Goal: Task Accomplishment & Management: Manage account settings

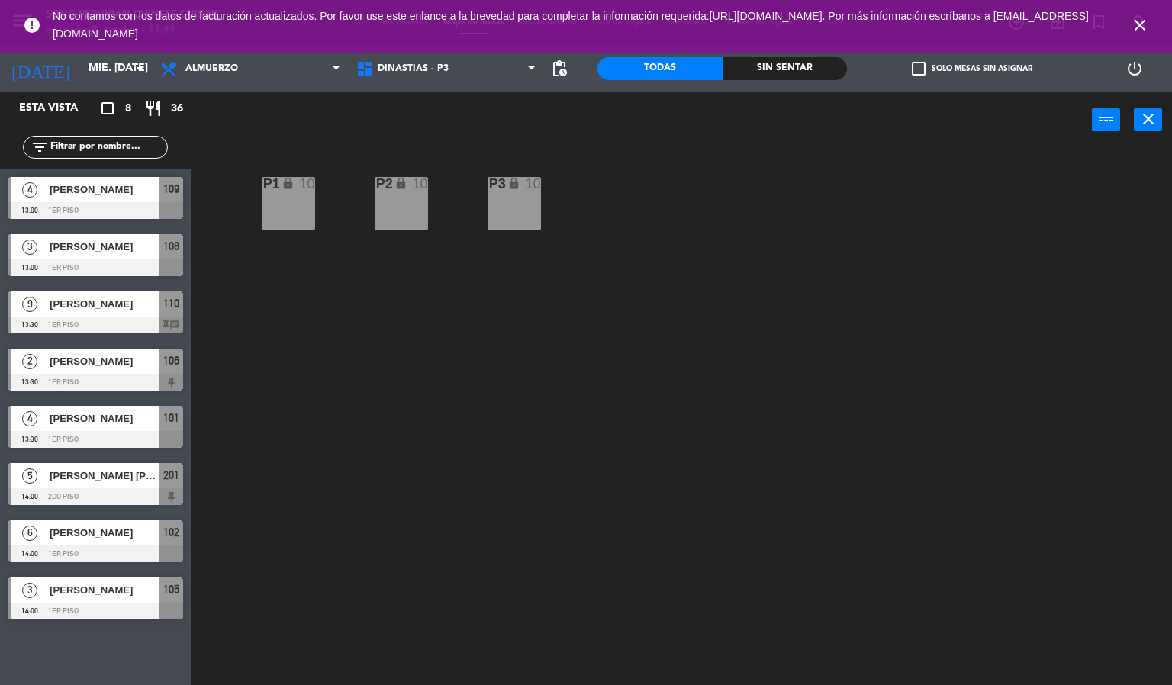
click at [1138, 28] on icon "close" at bounding box center [1140, 25] width 18 height 18
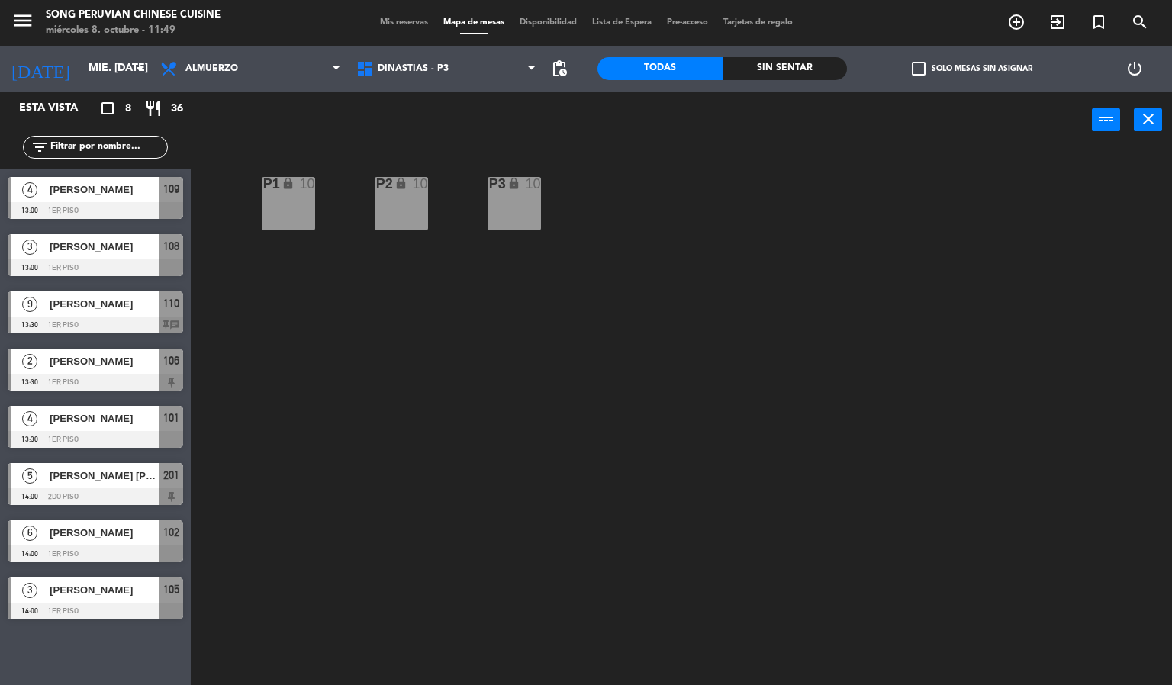
click at [514, 349] on div "P2 lock 10 P3 lock 10 P1 lock 10" at bounding box center [687, 418] width 970 height 537
click at [404, 69] on span "DINASTIAS - P3" at bounding box center [413, 68] width 71 height 11
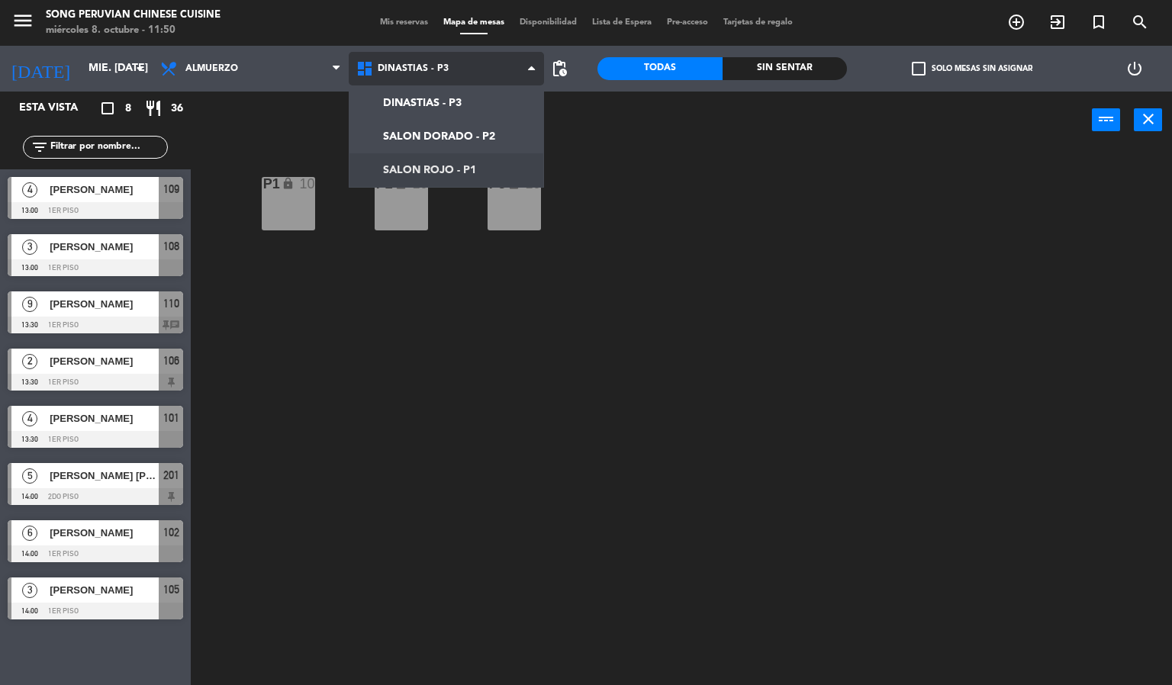
click at [453, 160] on ng-component "menu Song Peruvian Chinese Cuisine miércoles 8. octubre - 11:50 Mis reservas Ma…" at bounding box center [586, 343] width 1172 height 686
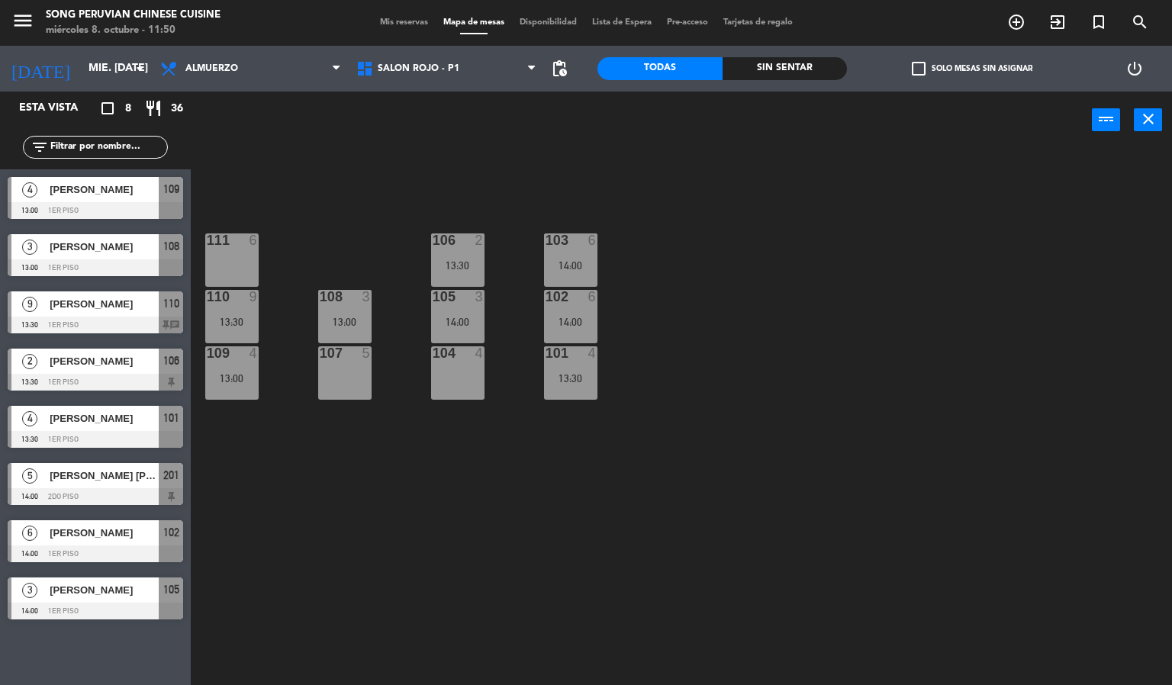
click at [454, 527] on div "103 6 14:00 106 2 13:30 111 6 102 6 14:00 105 3 14:00 108 3 13:00 110 9 13:30 1…" at bounding box center [687, 418] width 970 height 537
click at [575, 255] on div "103 6 14:00" at bounding box center [570, 260] width 53 height 53
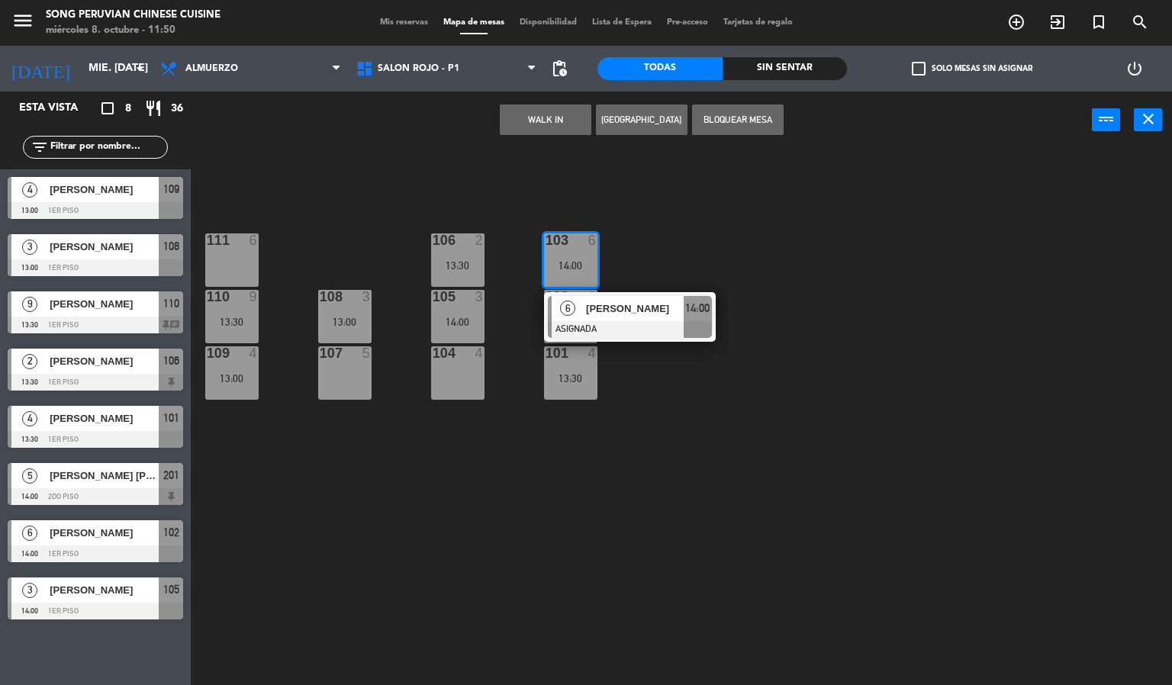
click at [350, 312] on div "108 3 13:00" at bounding box center [344, 316] width 53 height 53
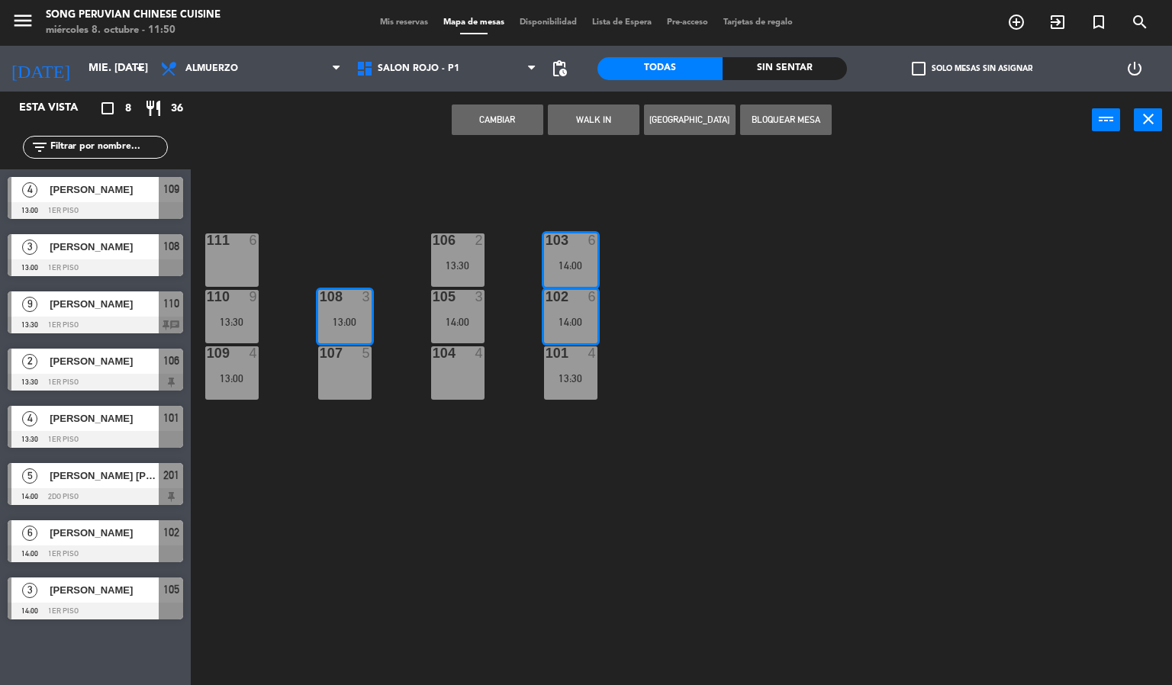
click at [483, 111] on button "Cambiar" at bounding box center [498, 120] width 92 height 31
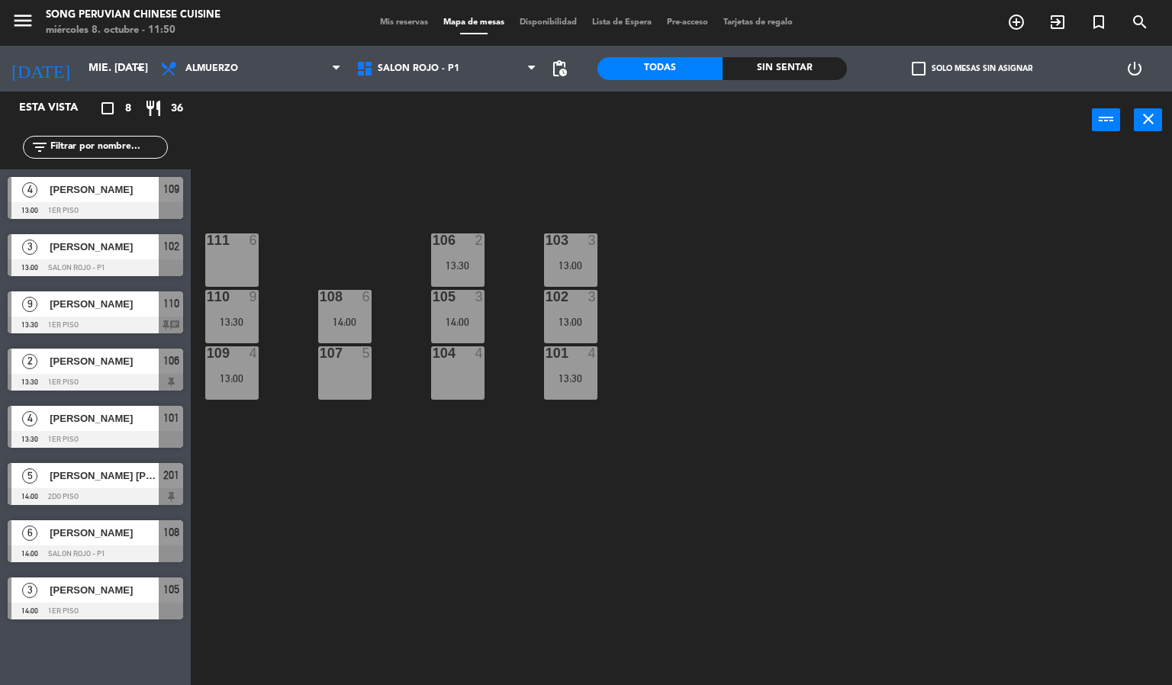
click at [953, 259] on div "103 3 13:00 106 2 13:30 111 6 102 3 13:00 105 3 14:00 108 6 14:00 110 9 13:30 1…" at bounding box center [687, 418] width 970 height 537
click at [580, 311] on div "102 3 13:00" at bounding box center [570, 316] width 53 height 53
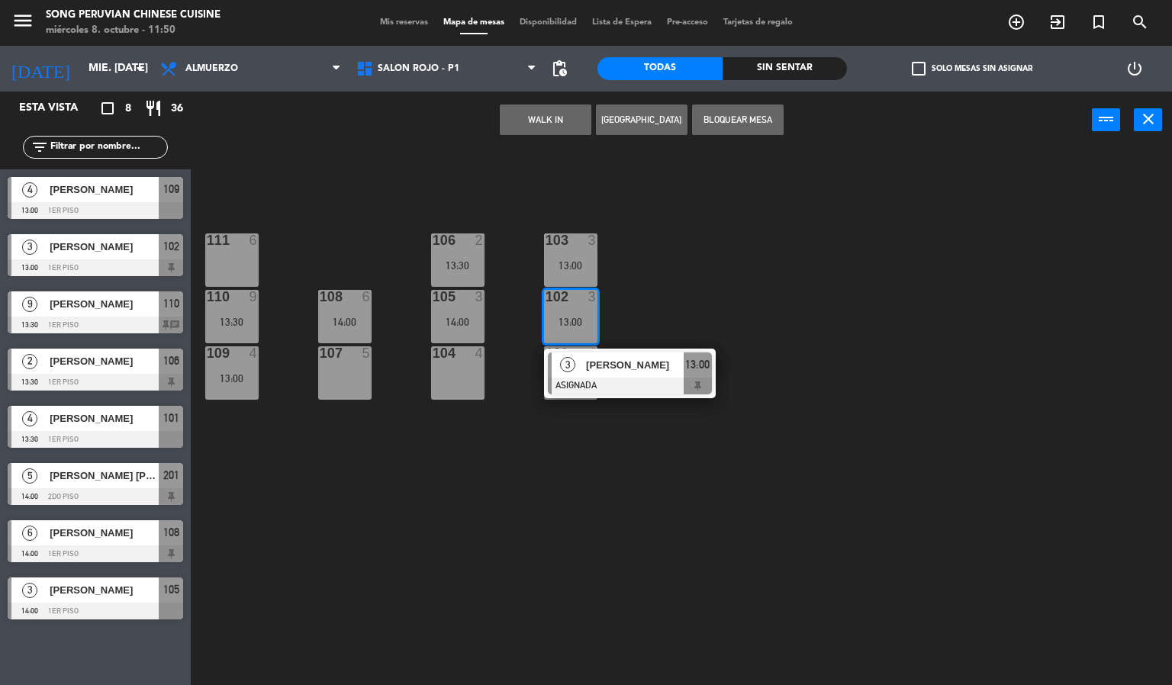
click at [453, 383] on div "104 4" at bounding box center [457, 373] width 53 height 53
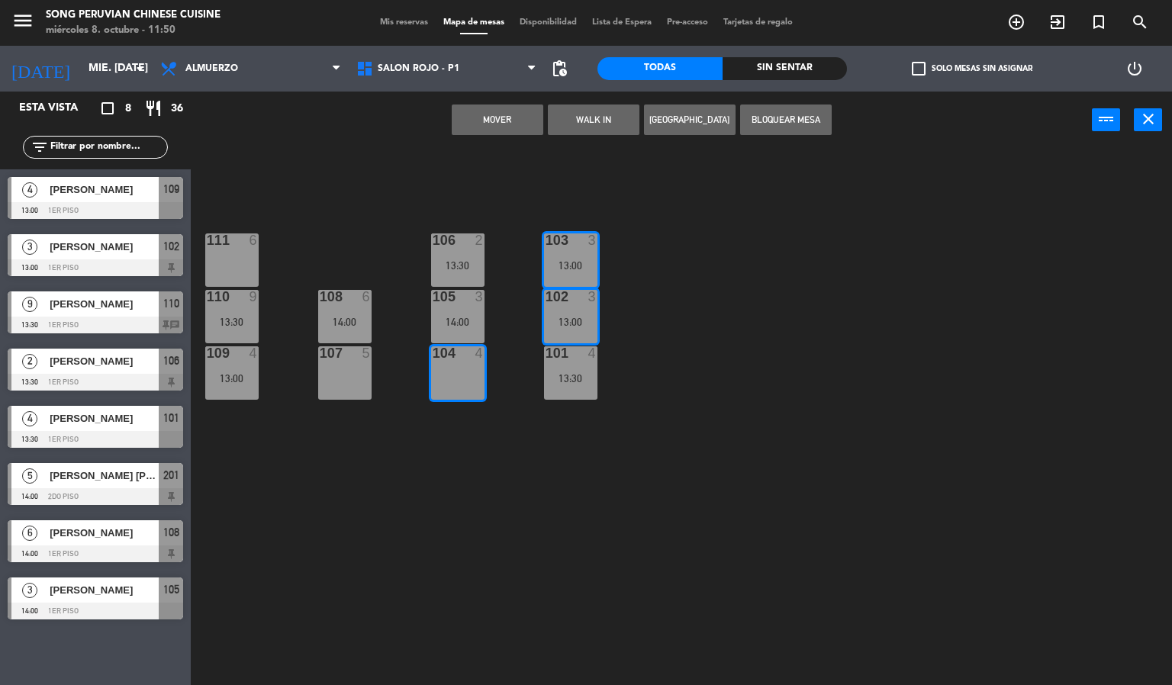
click at [507, 99] on div "Mover WALK IN [GEOGRAPHIC_DATA] Bloquear Mesa power_input close" at bounding box center [641, 121] width 901 height 58
click at [855, 264] on div "103 3 13:00 106 2 13:30 111 6 102 3 13:00 105 3 14:00 108 6 14:00 110 9 13:30 1…" at bounding box center [687, 418] width 970 height 537
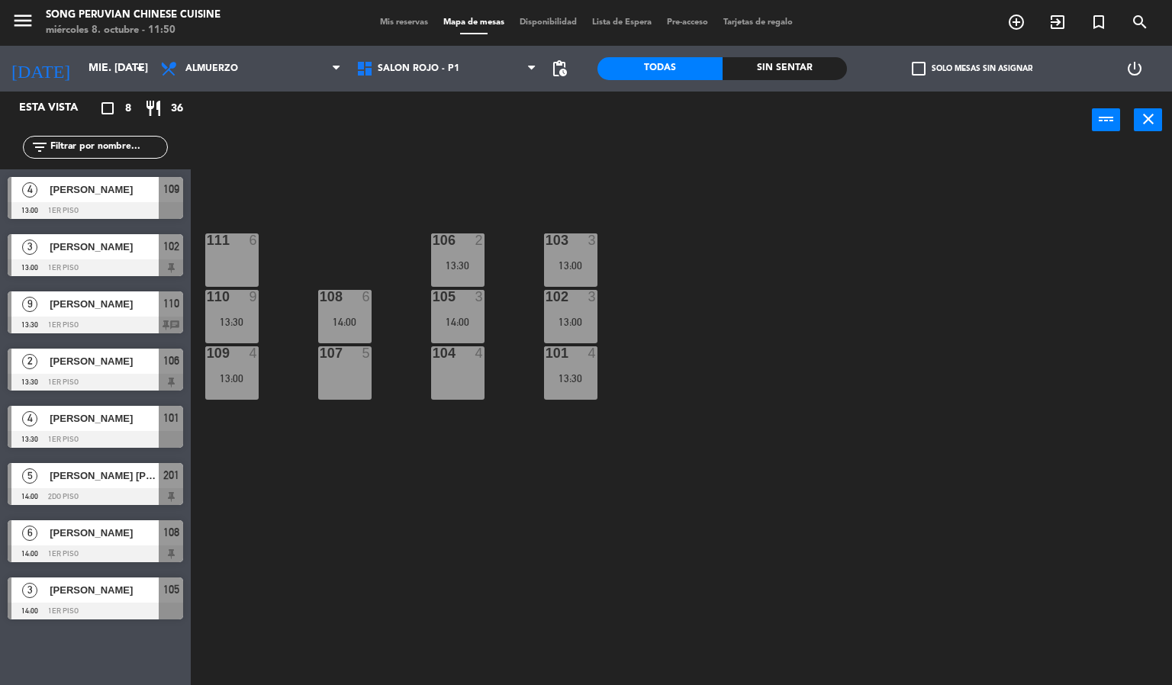
drag, startPoint x: 592, startPoint y: 300, endPoint x: 505, endPoint y: 330, distance: 92.2
click at [592, 301] on div "3" at bounding box center [592, 297] width 9 height 14
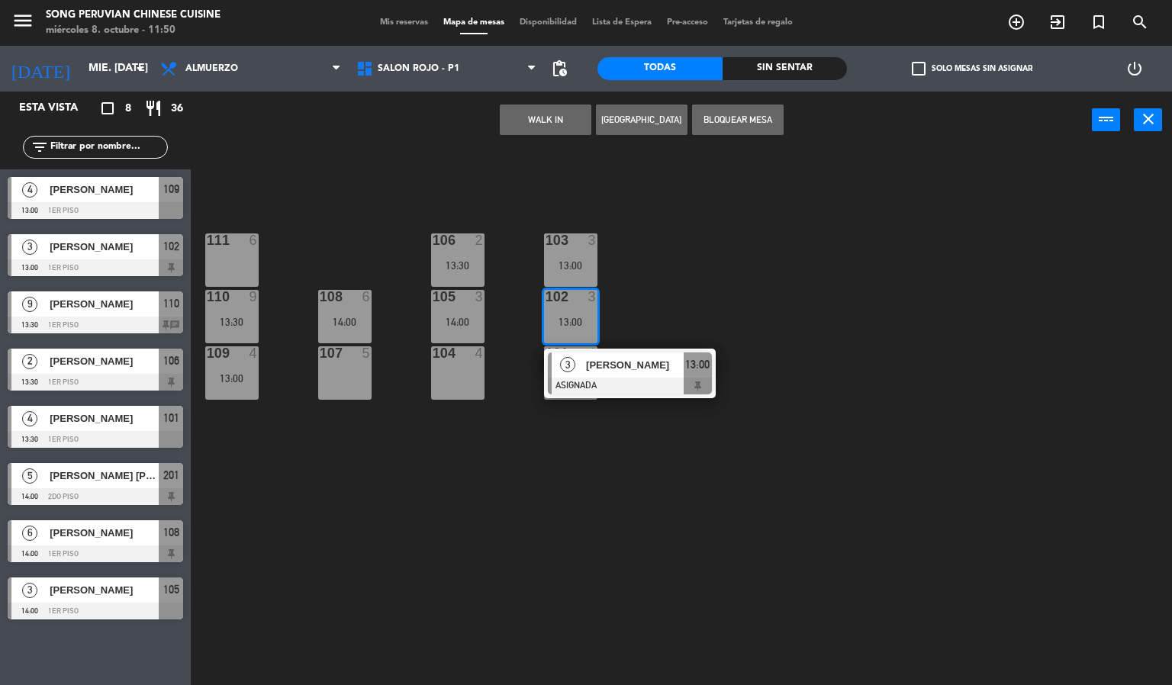
click at [456, 369] on div "104 4" at bounding box center [457, 373] width 53 height 53
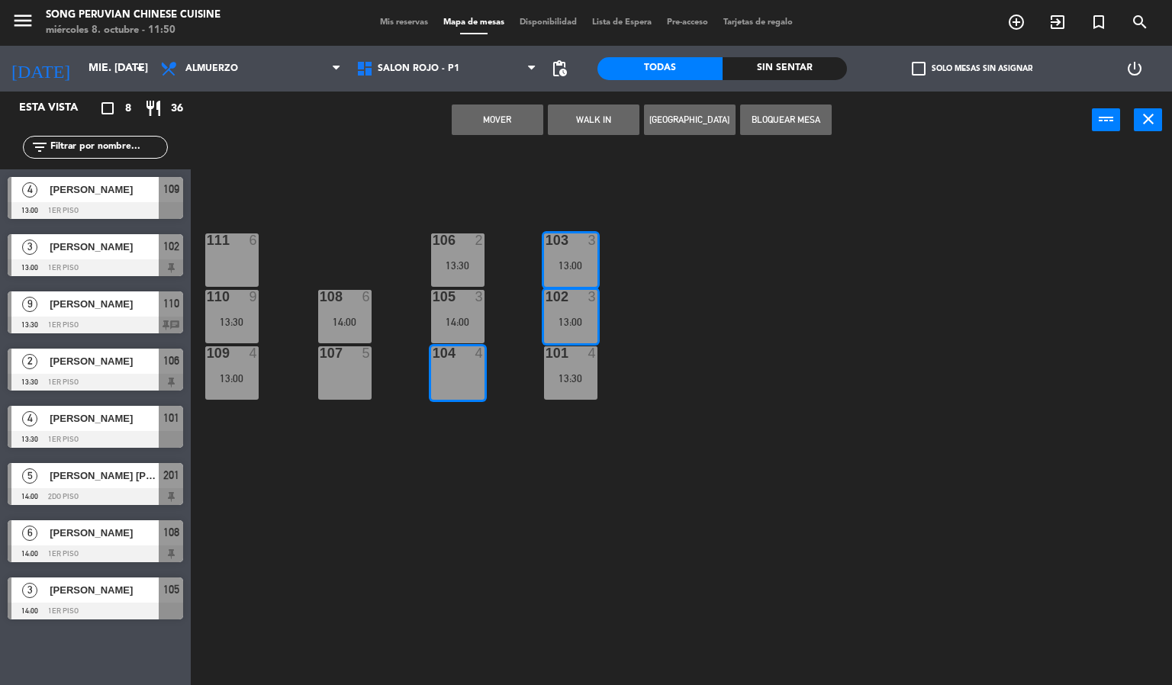
click at [499, 112] on button "Mover" at bounding box center [498, 120] width 92 height 31
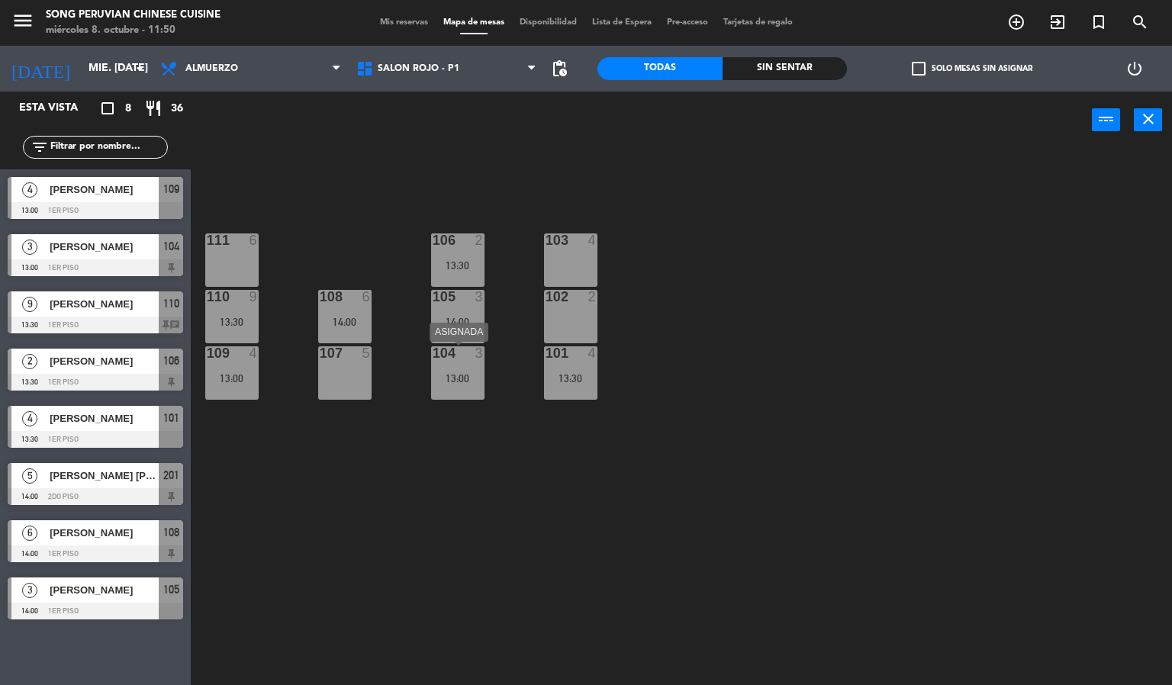
click at [452, 363] on div "104 3 13:00" at bounding box center [457, 373] width 53 height 53
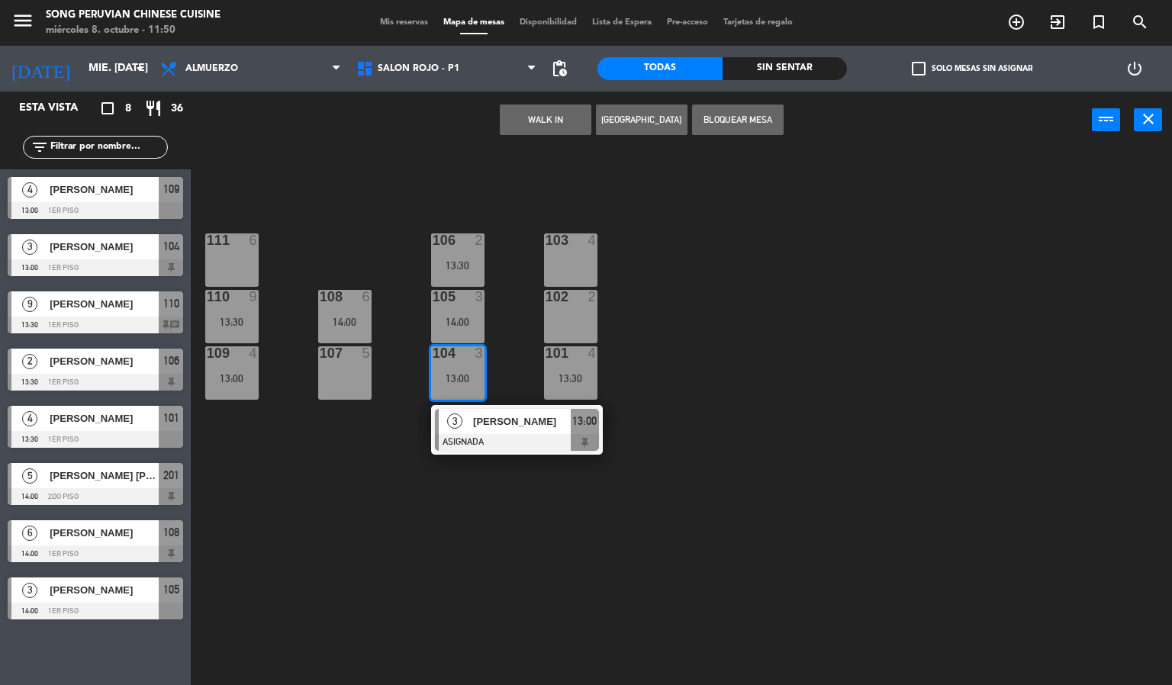
click at [566, 252] on div "103 4" at bounding box center [570, 260] width 53 height 53
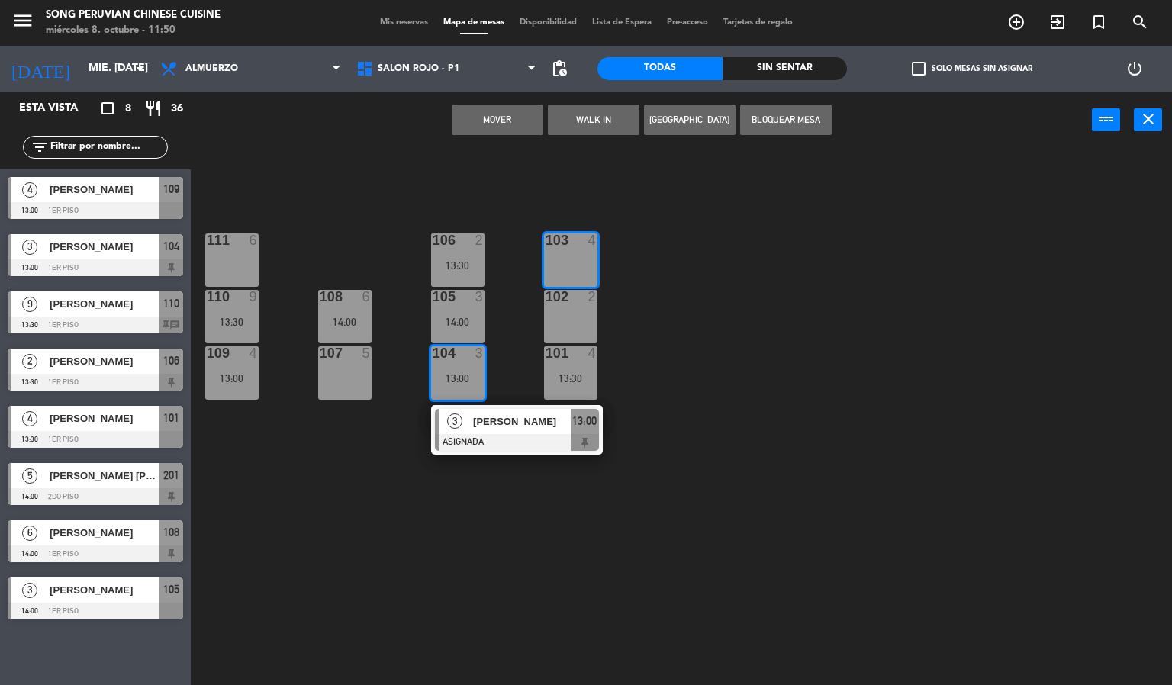
click at [499, 114] on button "Mover" at bounding box center [498, 120] width 92 height 31
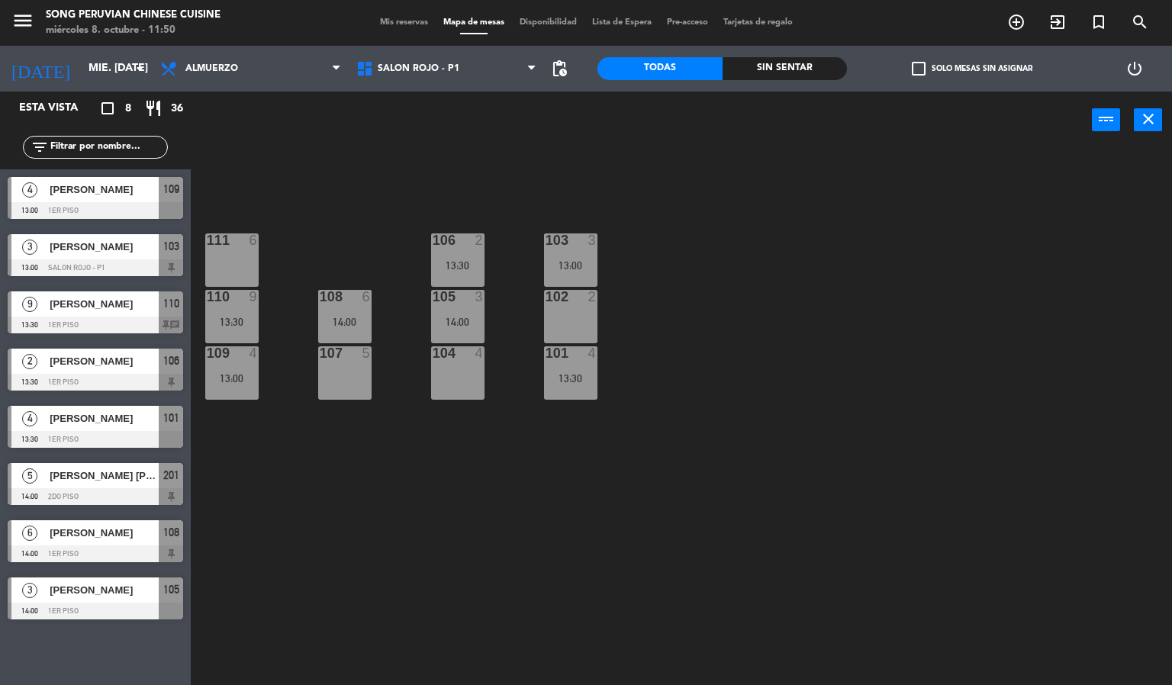
click at [664, 231] on div "103 3 13:00 106 2 13:30 111 6 102 2 105 3 14:00 108 6 14:00 110 9 13:30 101 4 1…" at bounding box center [687, 418] width 970 height 537
click at [229, 305] on div "110 9" at bounding box center [231, 297] width 53 height 15
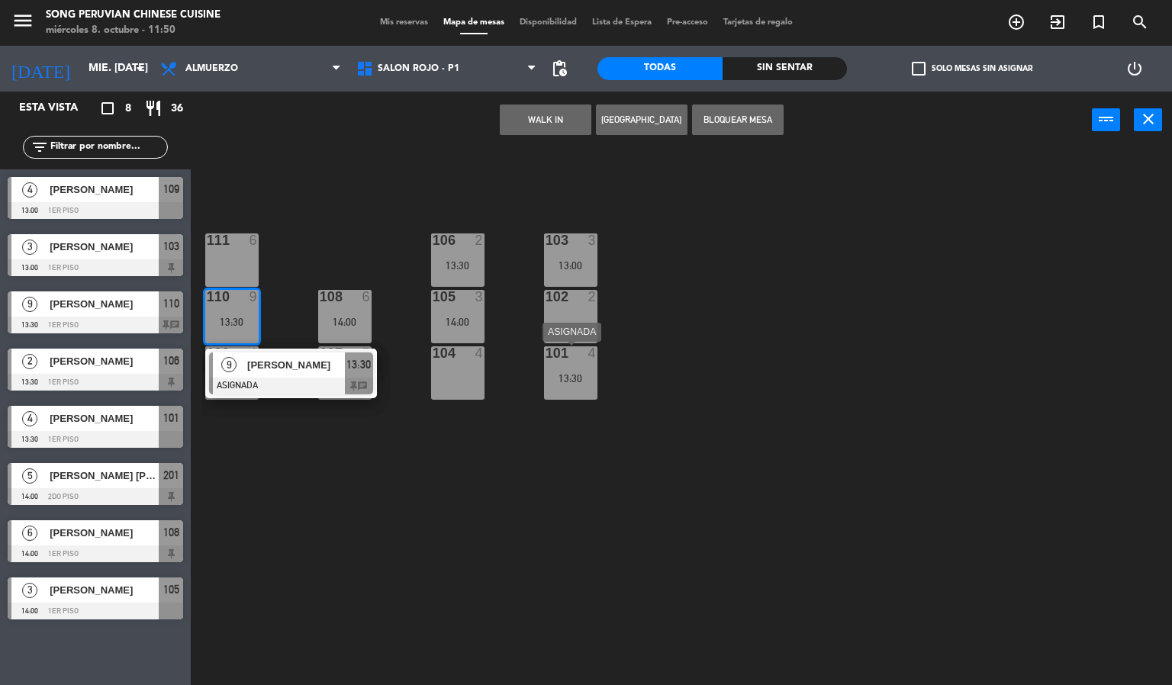
click at [573, 364] on div "101 4 13:30" at bounding box center [570, 373] width 53 height 53
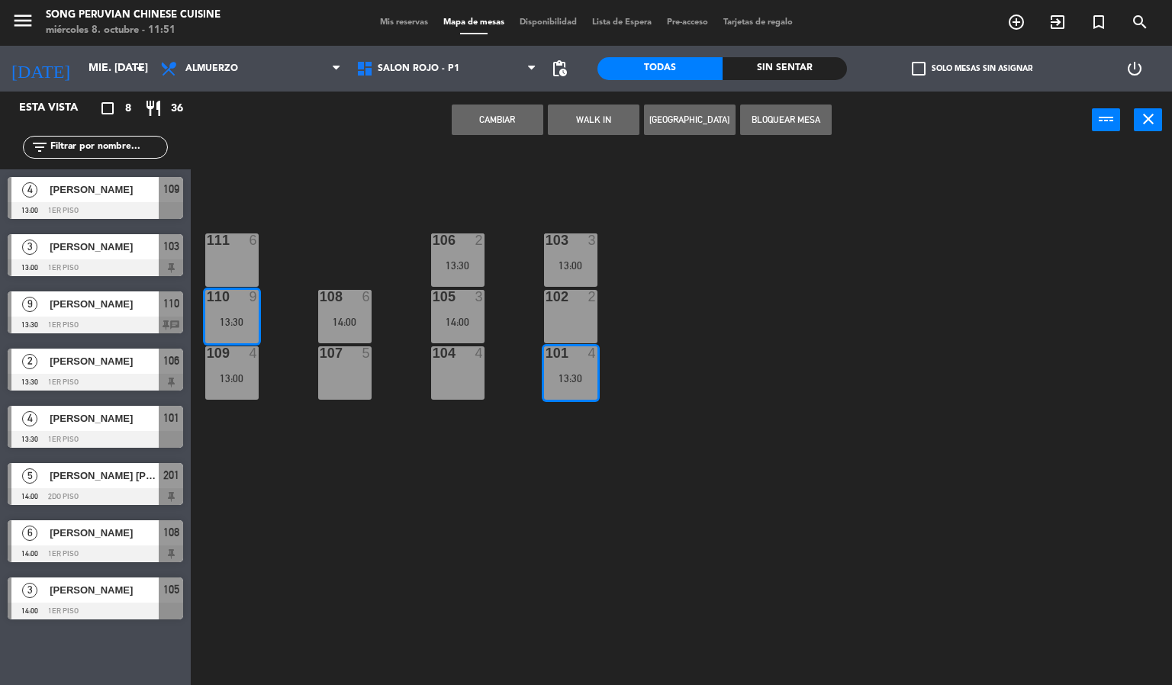
click at [231, 247] on div "111 6" at bounding box center [231, 241] width 53 height 15
click at [838, 268] on div "103 3 13:00 106 2 13:30 111 6 102 2 105 3 14:00 108 6 14:00 110 9 13:30 101 4 1…" at bounding box center [687, 418] width 970 height 537
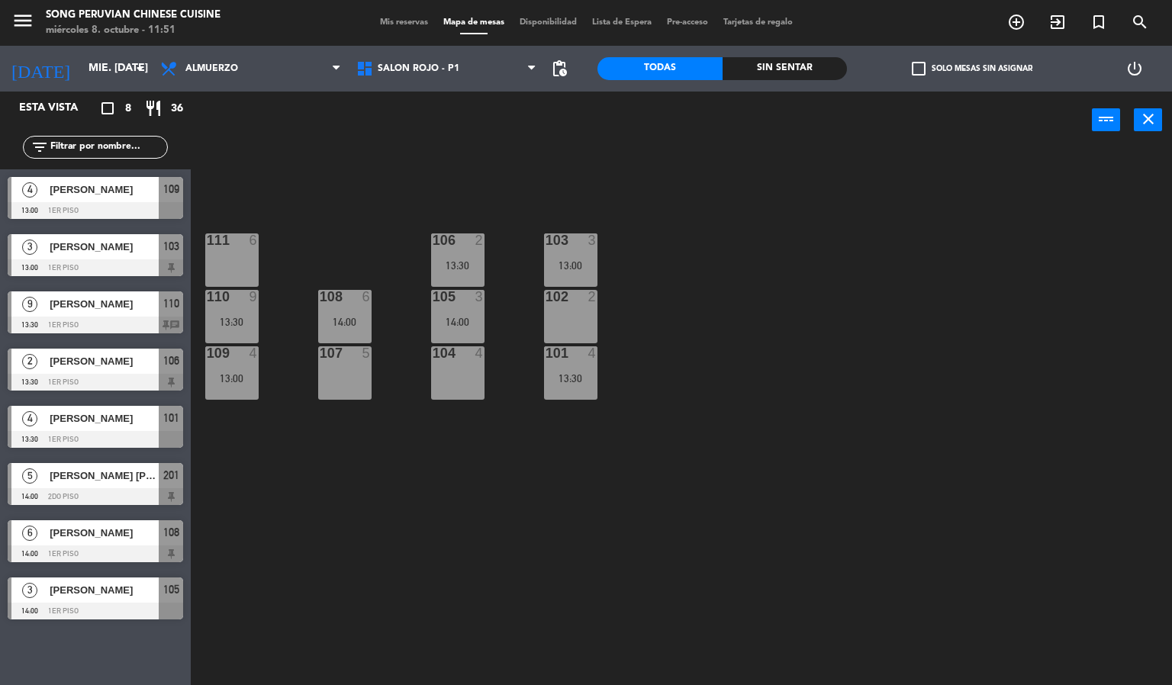
click at [575, 374] on div "13:30" at bounding box center [570, 378] width 53 height 11
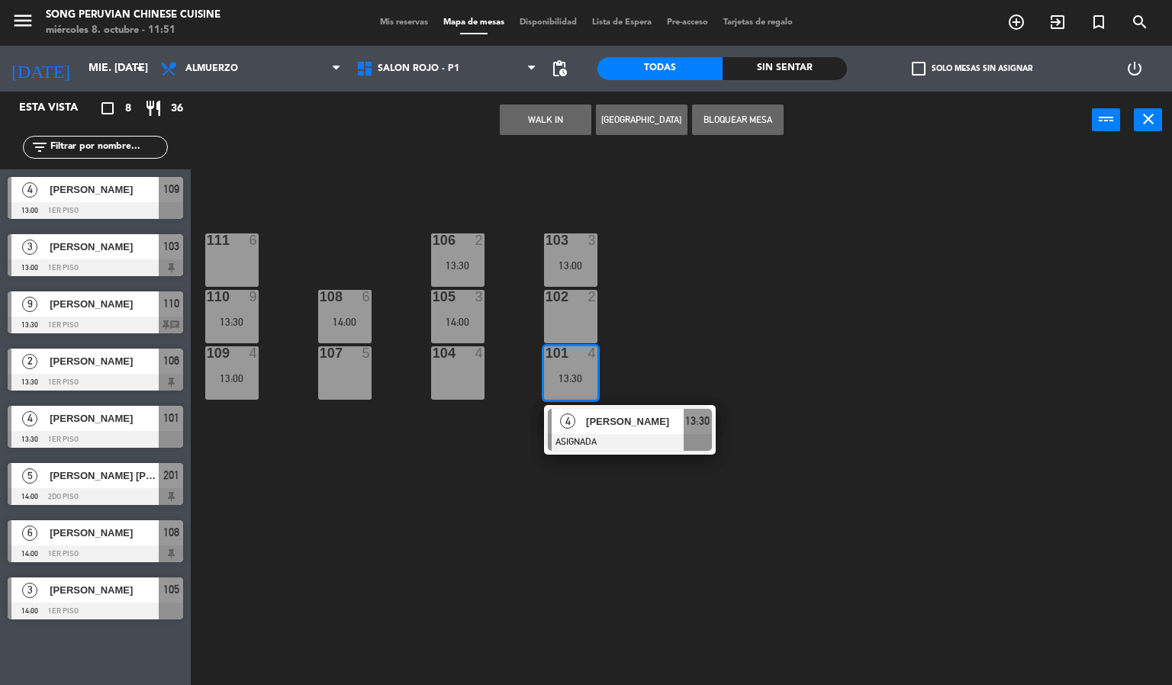
click at [337, 364] on div "107 5" at bounding box center [344, 373] width 53 height 53
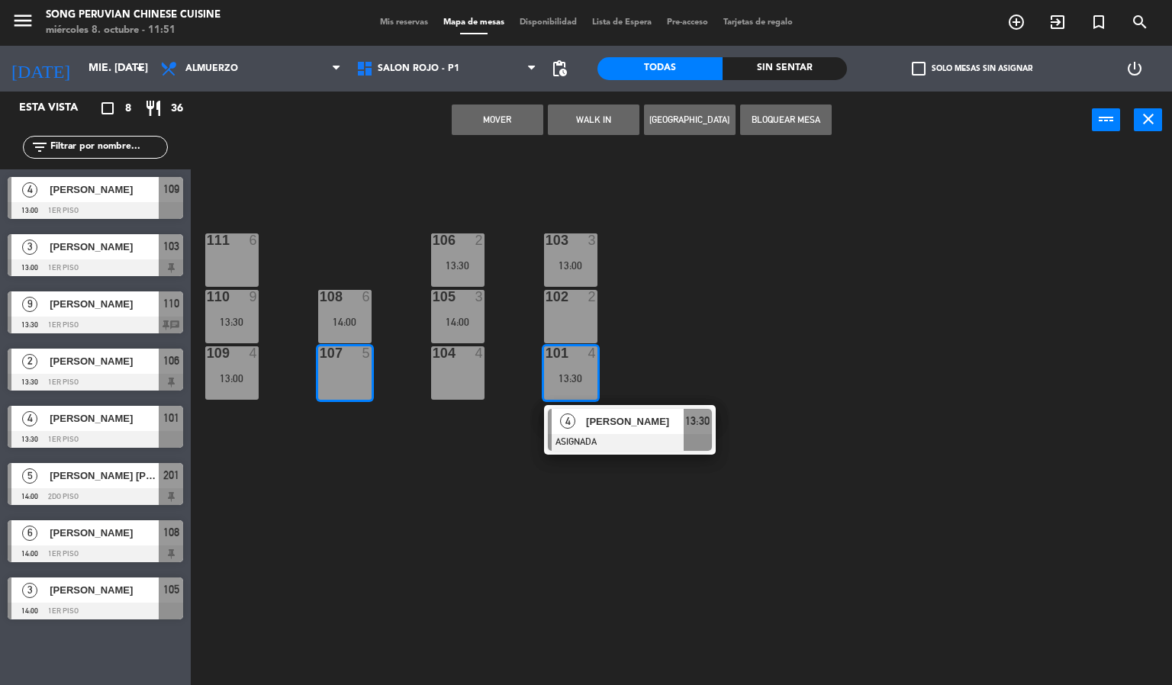
click at [486, 108] on button "Mover" at bounding box center [498, 120] width 92 height 31
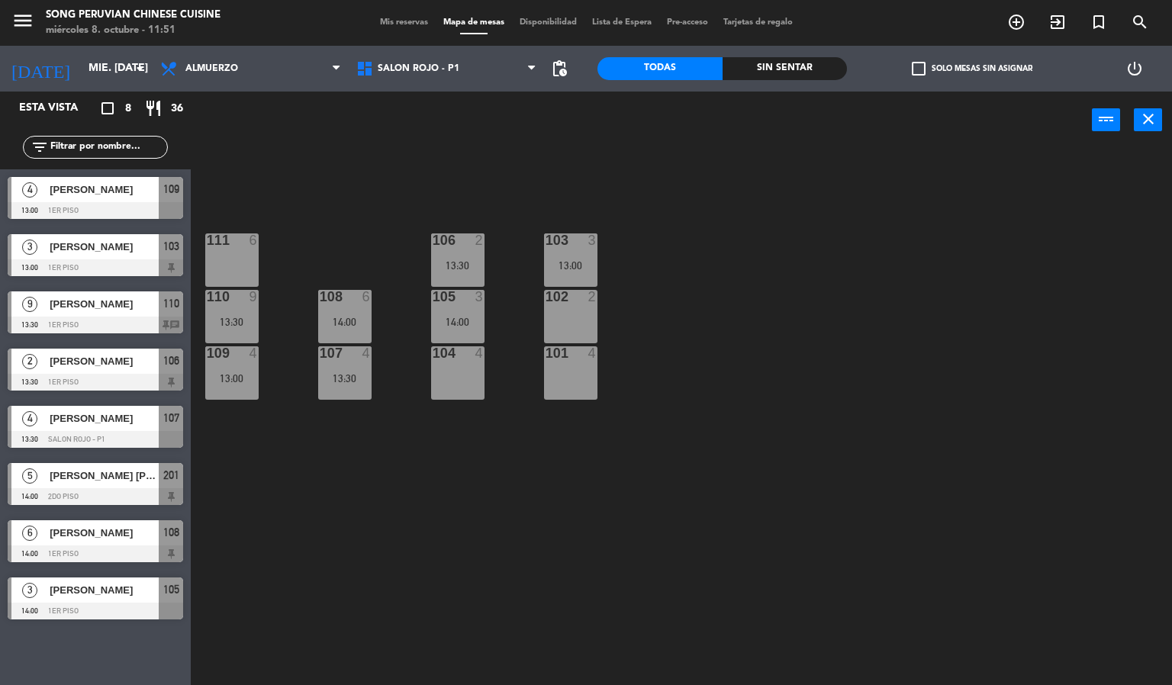
click at [582, 261] on div "13:00" at bounding box center [570, 265] width 53 height 11
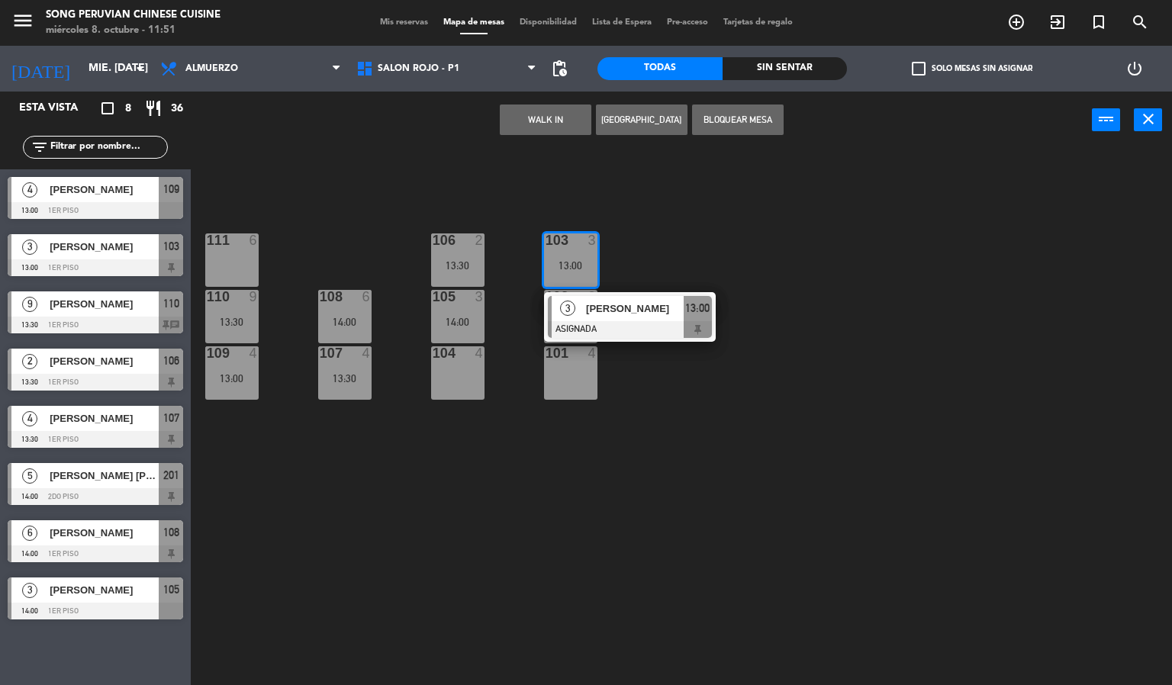
click at [230, 270] on div "111 6" at bounding box center [231, 260] width 53 height 53
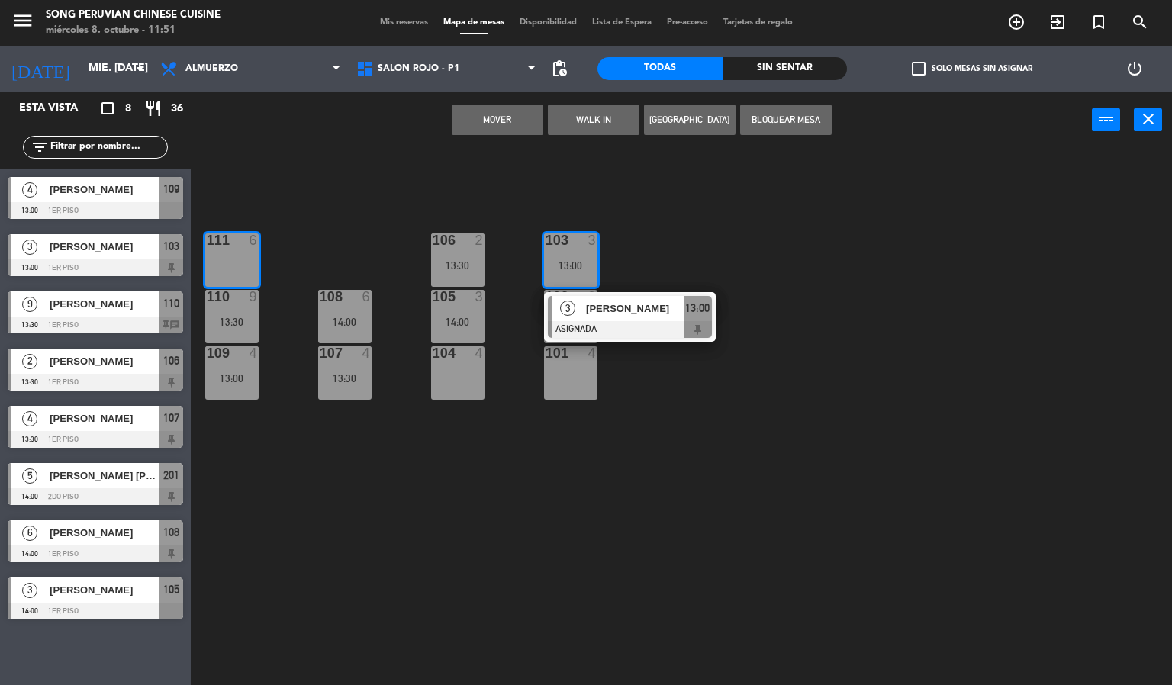
click at [488, 115] on button "Mover" at bounding box center [498, 120] width 92 height 31
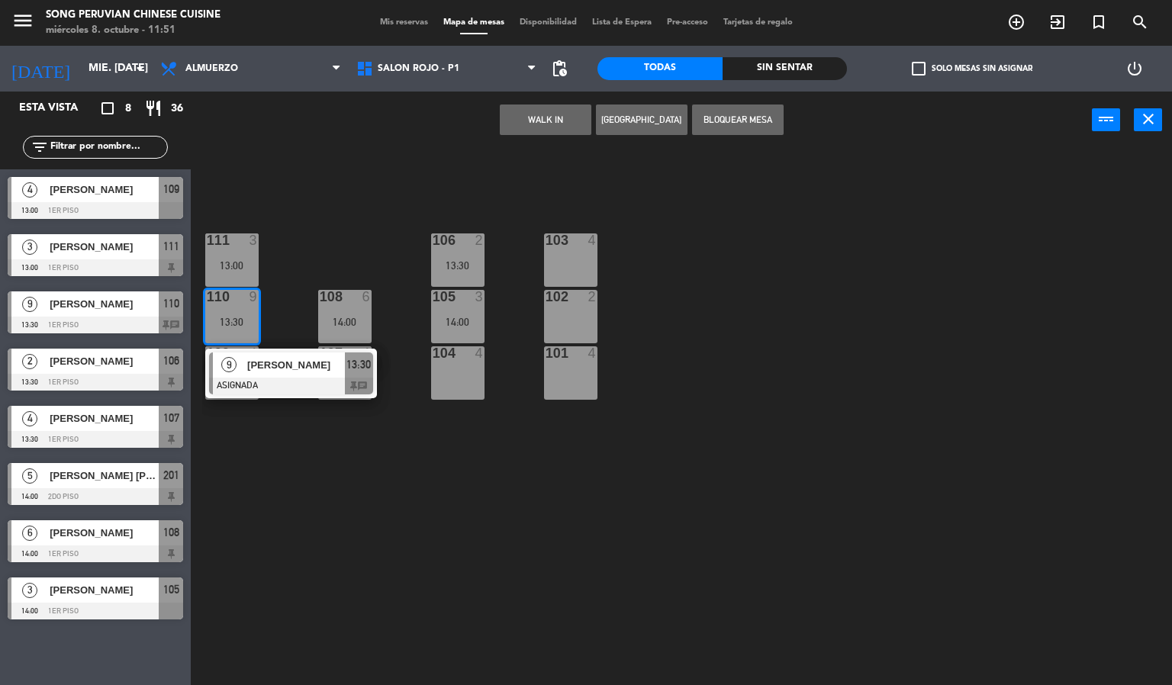
click at [566, 355] on div at bounding box center [570, 354] width 25 height 14
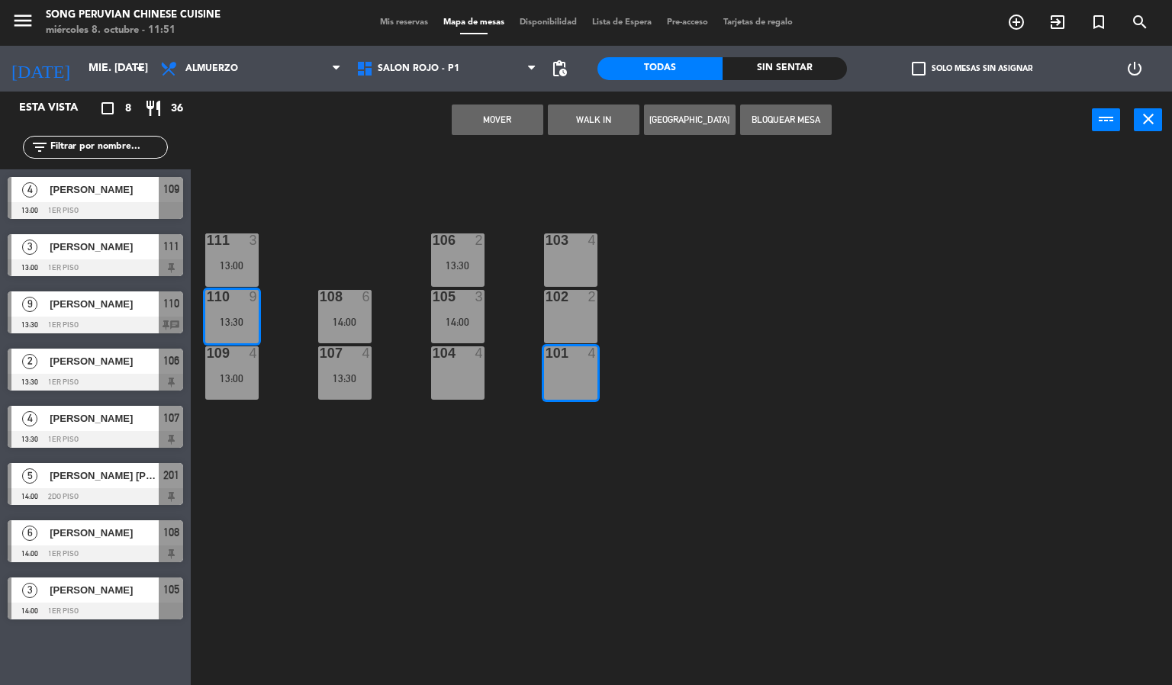
click at [554, 318] on div "102 2" at bounding box center [570, 316] width 53 height 53
click at [580, 247] on div "103 4" at bounding box center [570, 241] width 53 height 15
click at [486, 117] on button "Mover y Unir" at bounding box center [498, 120] width 92 height 31
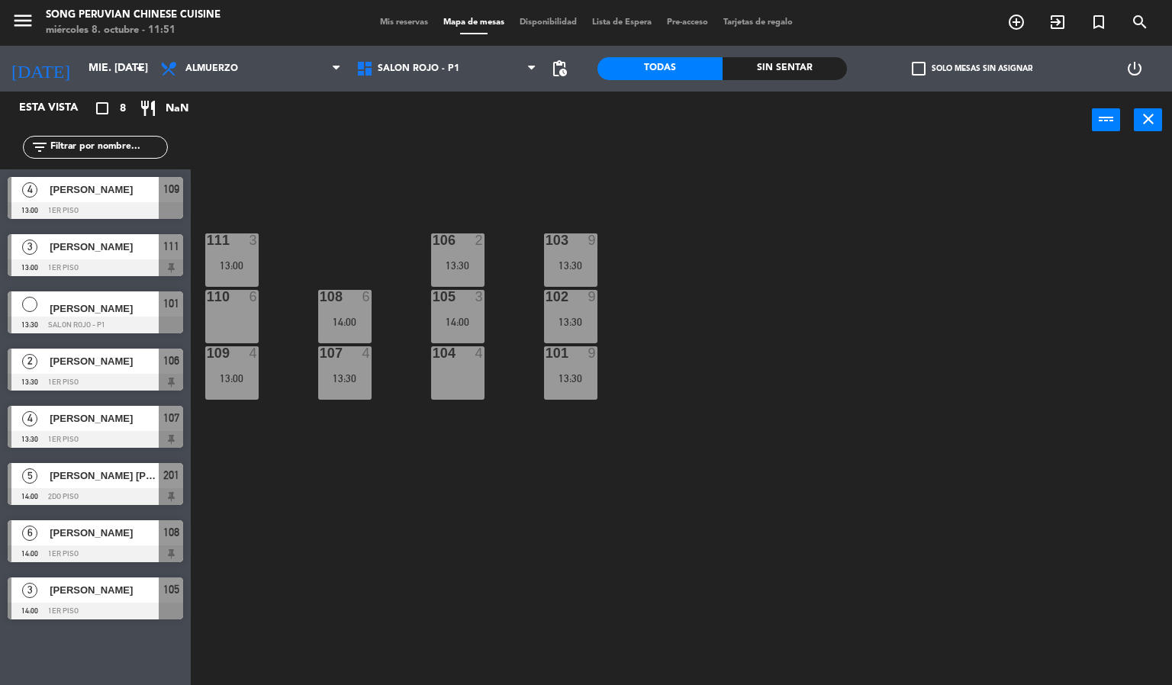
click at [772, 259] on div "103 9 13:30 106 2 13:30 111 3 13:00 102 9 13:30 105 3 14:00 108 6 14:00 110 6 1…" at bounding box center [687, 418] width 970 height 537
click at [346, 292] on div at bounding box center [344, 297] width 25 height 14
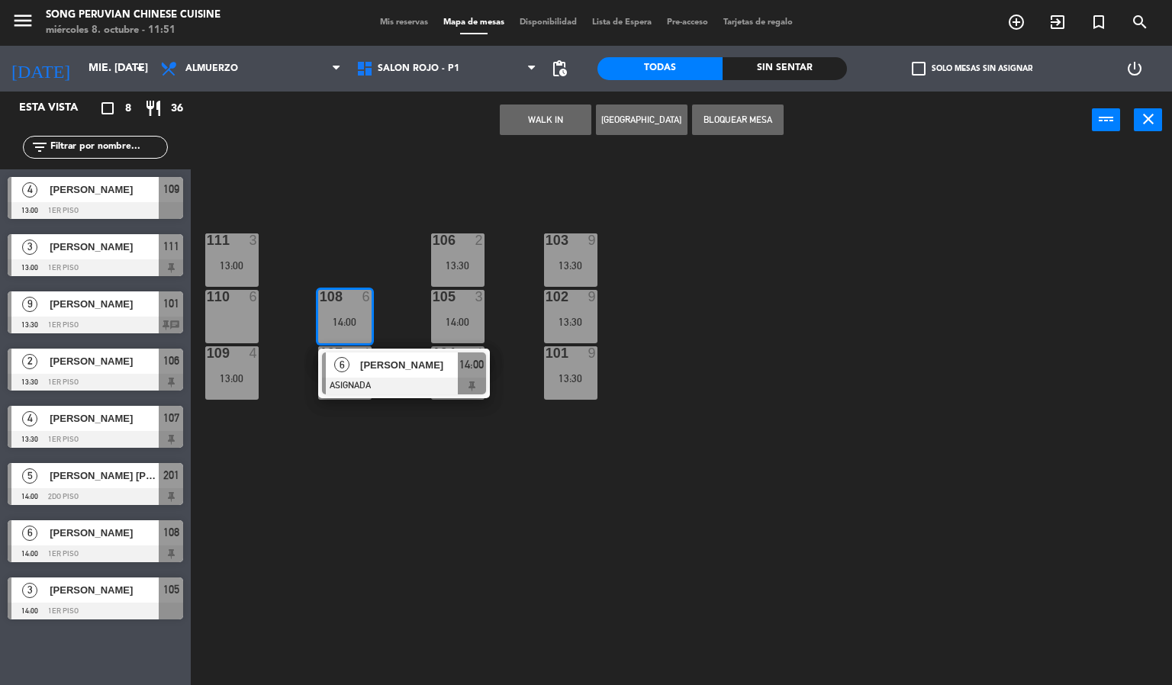
click at [736, 128] on button "Bloquear Mesa" at bounding box center [738, 120] width 92 height 31
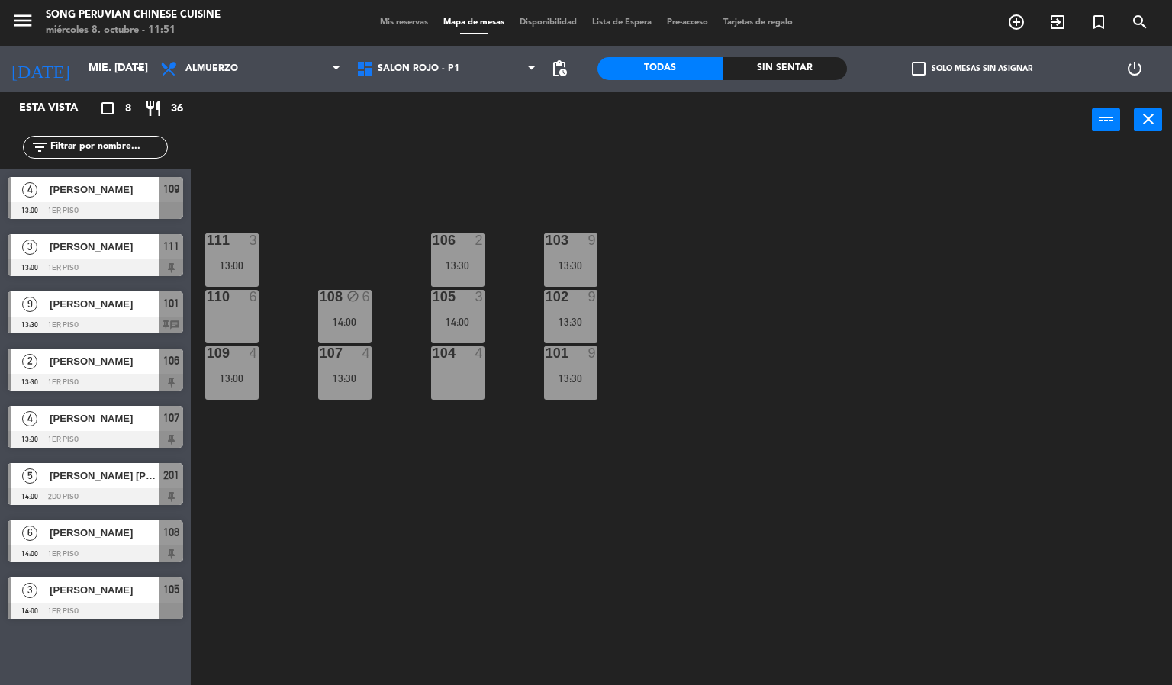
click at [699, 314] on div "103 9 13:30 106 2 13:30 111 3 13:00 102 9 13:30 105 3 14:00 108 block 6 14:00 1…" at bounding box center [687, 418] width 970 height 537
click at [564, 360] on div at bounding box center [570, 354] width 25 height 14
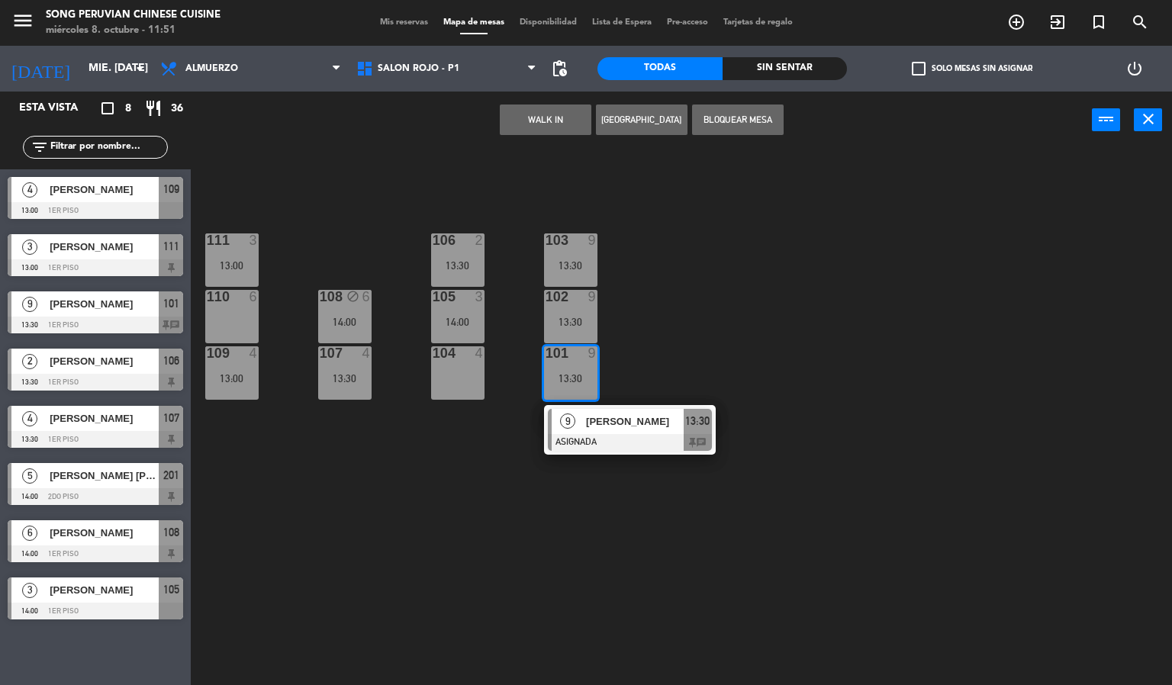
click at [570, 314] on div "102 9 13:30" at bounding box center [570, 316] width 53 height 53
click at [715, 108] on button "Bloquear Mesa" at bounding box center [738, 120] width 92 height 31
click at [729, 237] on div "103 9 13:30 106 2 13:30 111 3 13:00 102 9 13:30 105 3 14:00 108 block 6 14:00 1…" at bounding box center [687, 418] width 970 height 537
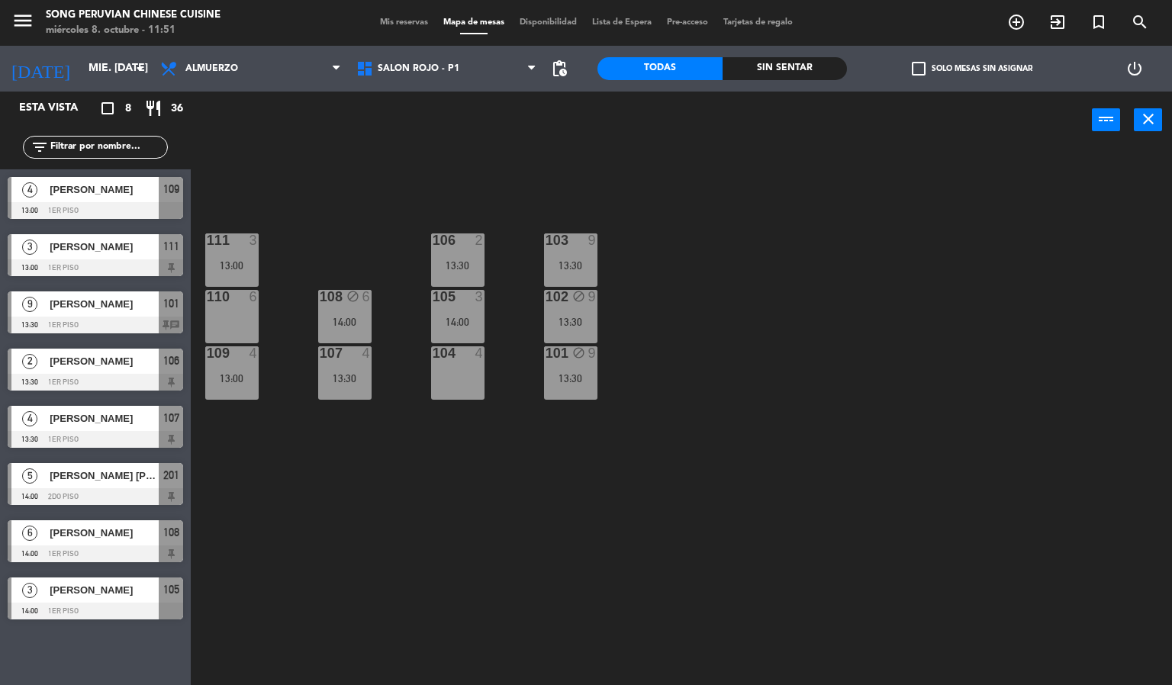
click at [577, 250] on div "103 9 13:30" at bounding box center [570, 260] width 53 height 53
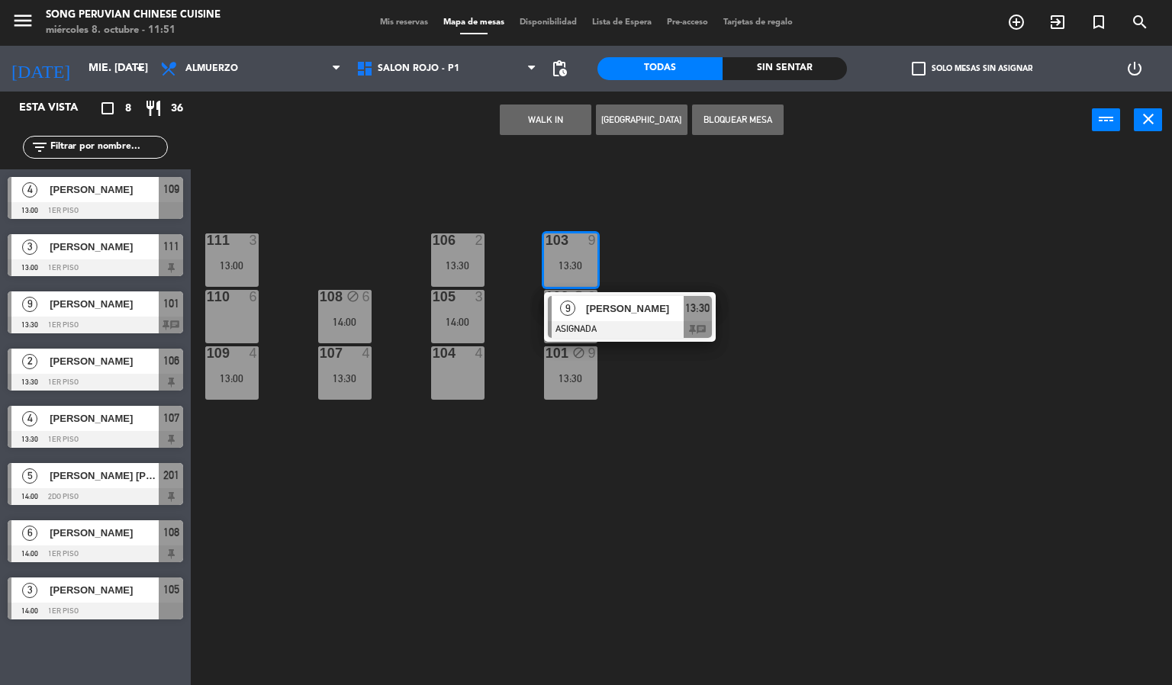
click at [720, 105] on button "Bloquear Mesa" at bounding box center [738, 120] width 92 height 31
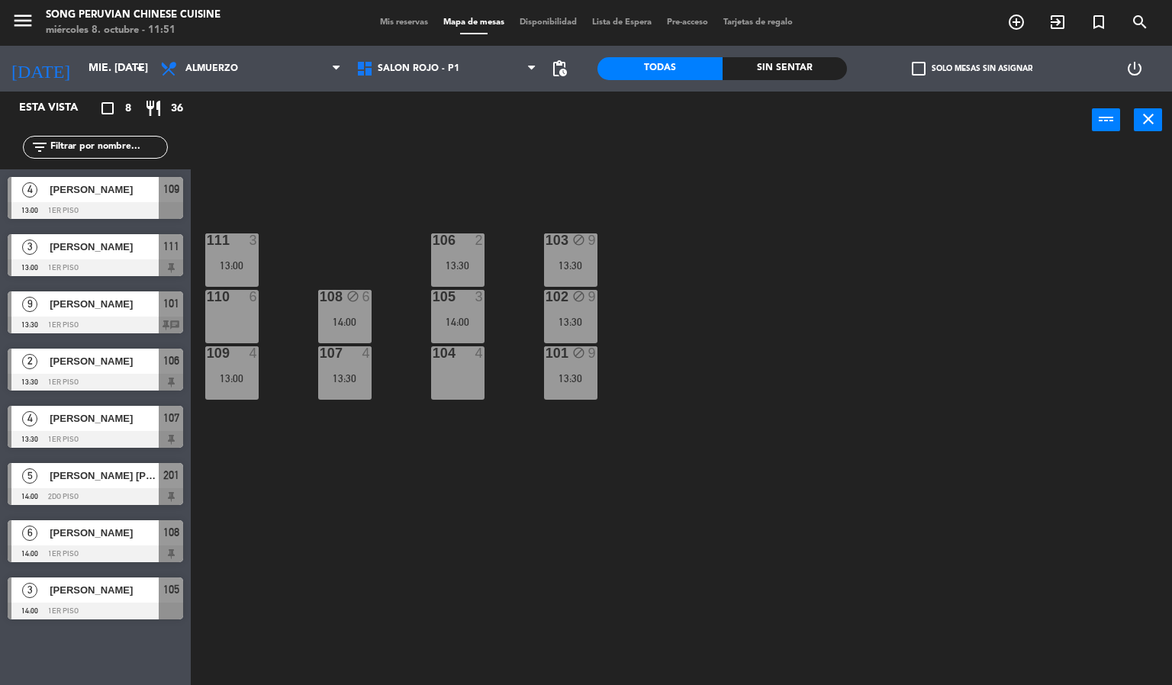
click at [918, 337] on div "103 block 9 13:30 106 2 13:30 111 3 13:00 102 block 9 13:30 105 3 14:00 108 blo…" at bounding box center [687, 418] width 970 height 537
click at [859, 472] on div "103 block 9 13:30 106 2 13:30 111 3 13:00 102 block 9 13:30 105 4 13:00 108 blo…" at bounding box center [687, 418] width 970 height 537
click at [437, 57] on span "SALON ROJO - P1" at bounding box center [447, 69] width 196 height 34
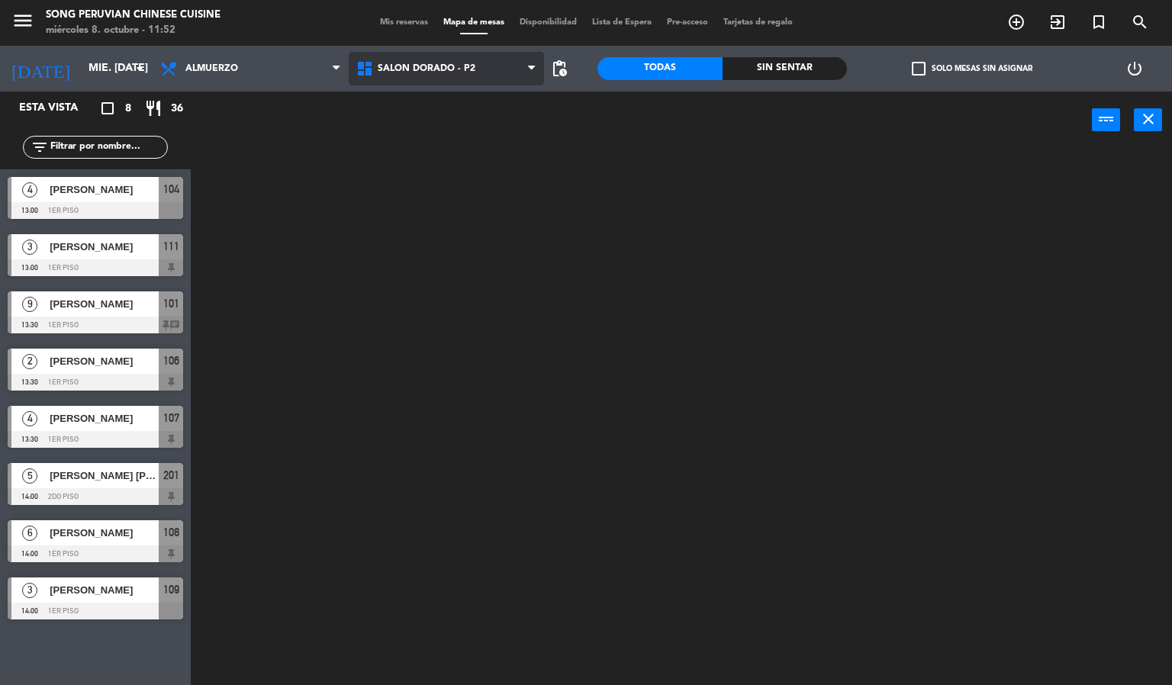
click at [463, 136] on ng-component "menu Song Peruvian Chinese Cuisine miércoles 8. octubre - 11:52 Mis reservas Ma…" at bounding box center [586, 343] width 1172 height 686
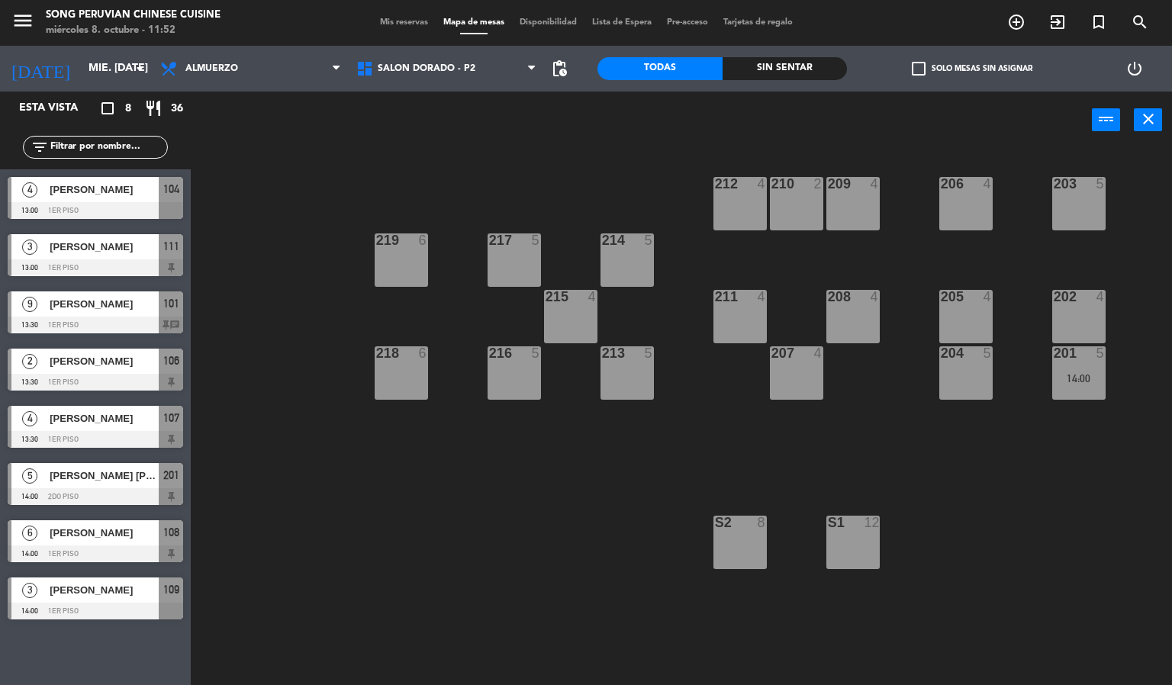
click at [955, 301] on div at bounding box center [965, 297] width 25 height 14
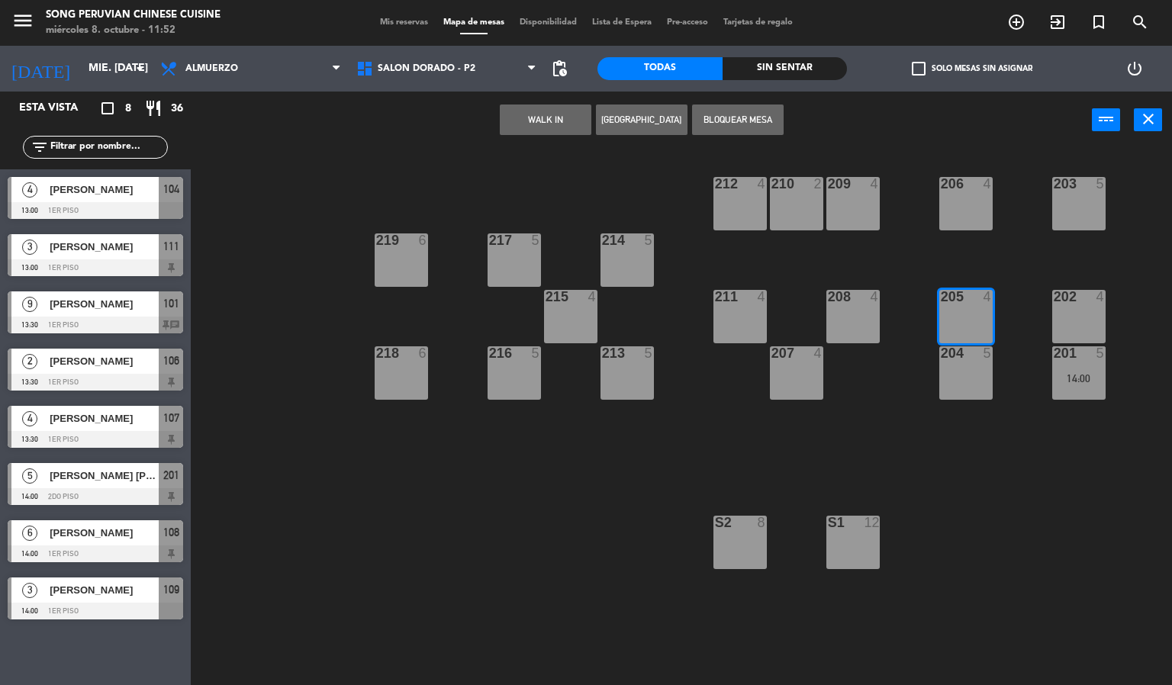
click at [639, 118] on button "[GEOGRAPHIC_DATA]" at bounding box center [642, 120] width 92 height 31
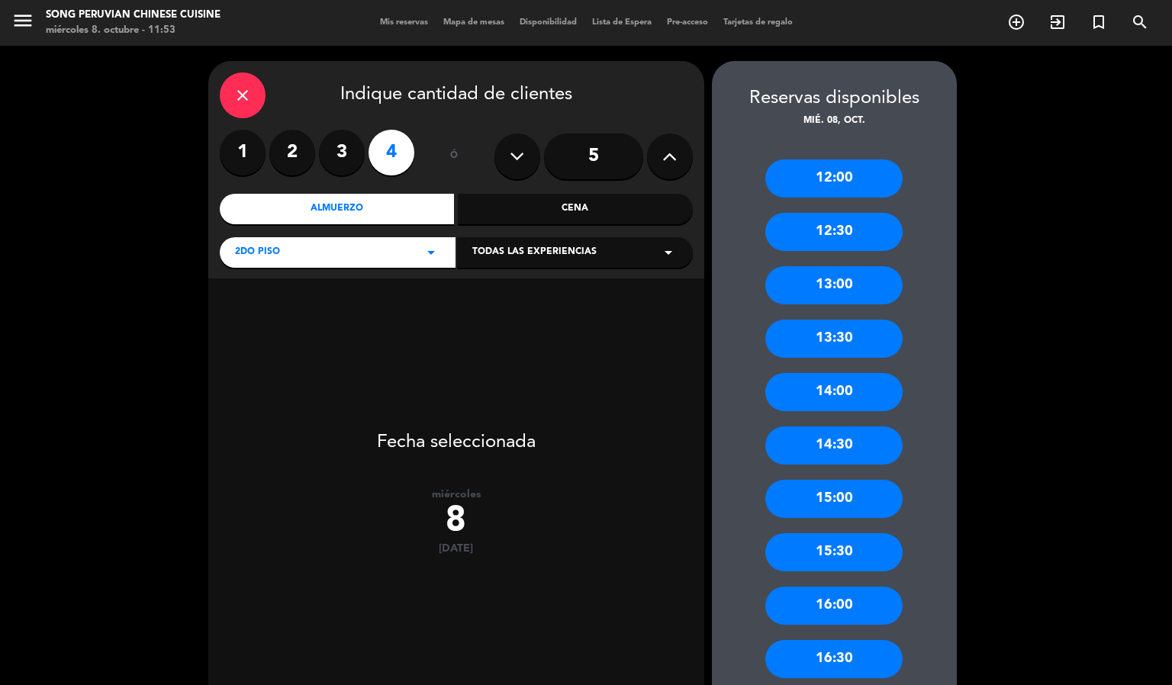
click at [853, 598] on div "16:00" at bounding box center [834, 606] width 137 height 38
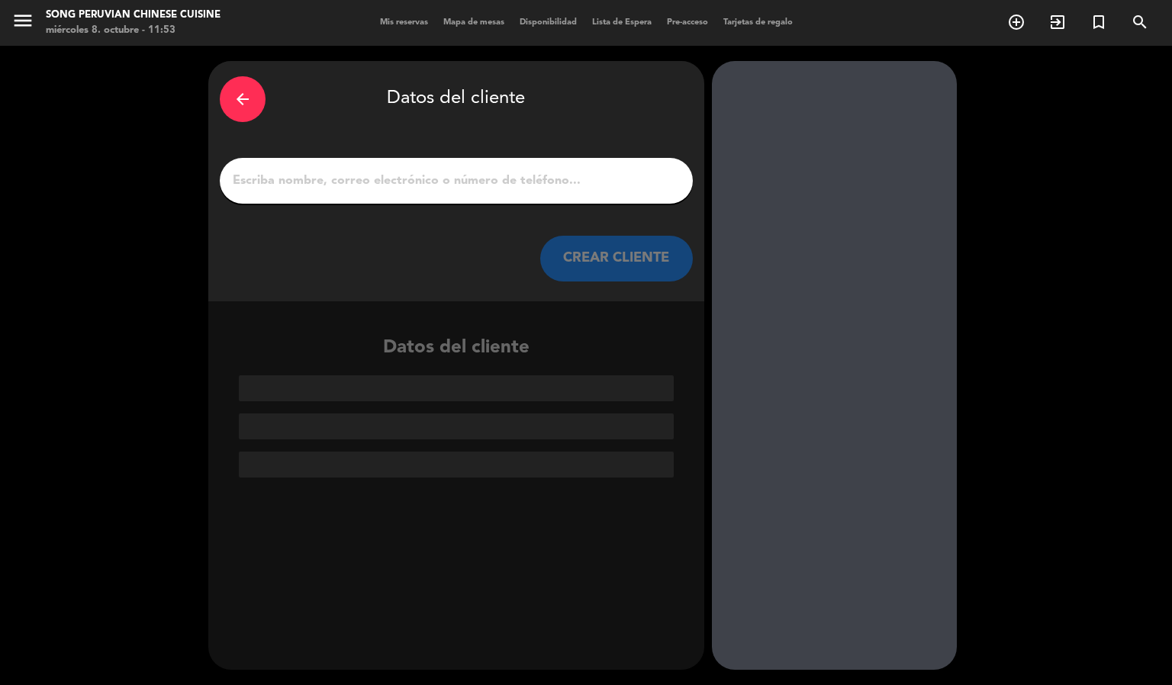
click at [513, 152] on div "arrow_back Datos del cliente CREAR CLIENTE" at bounding box center [456, 181] width 496 height 240
click at [513, 170] on input "1" at bounding box center [456, 180] width 450 height 21
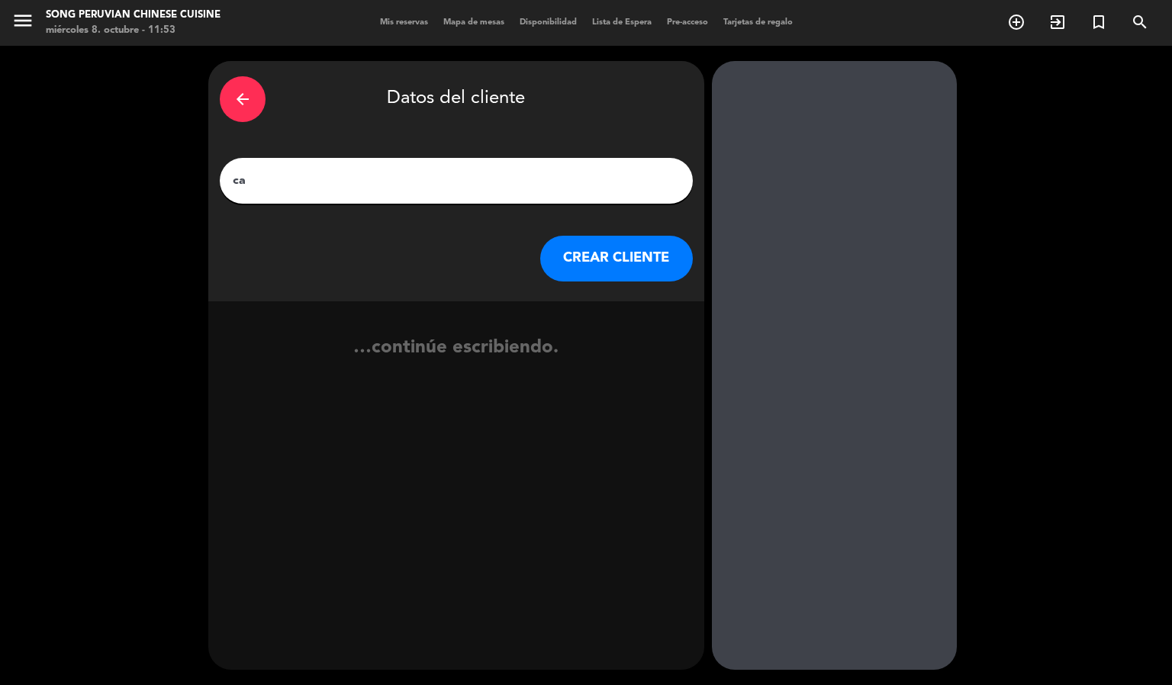
type input "c"
type input "[PERSON_NAME]"
click at [598, 252] on button "CREAR CLIENTE" at bounding box center [616, 259] width 153 height 46
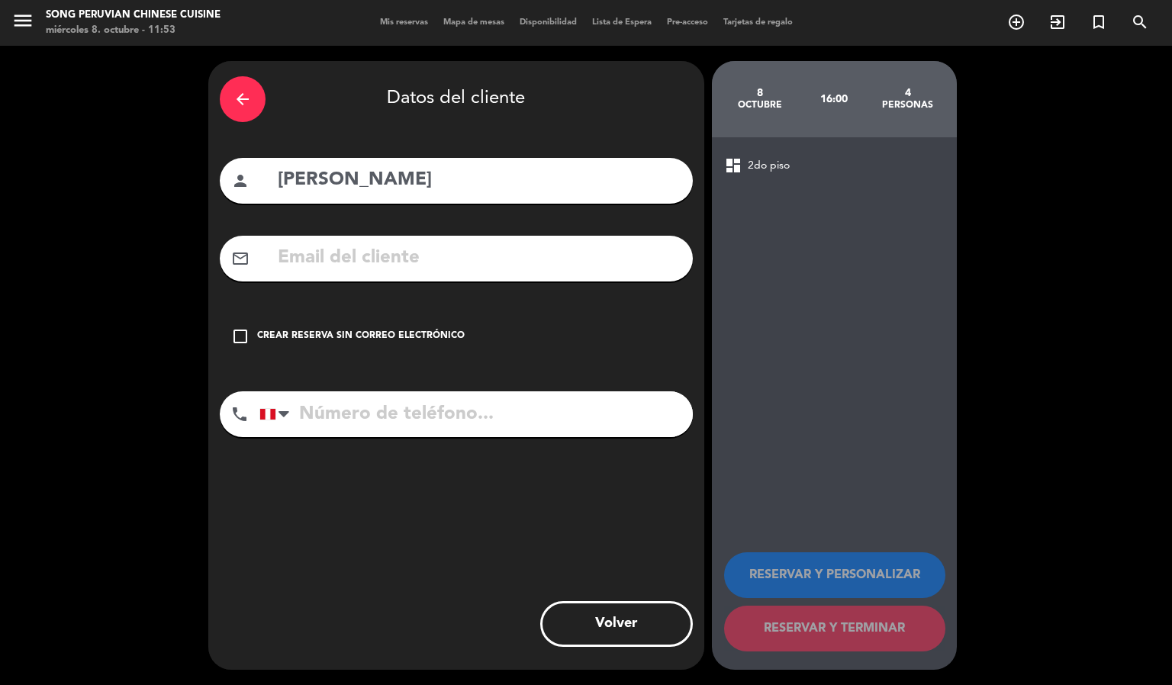
click at [562, 266] on input "text" at bounding box center [478, 258] width 405 height 31
paste input "[EMAIL_ADDRESS][DOMAIN_NAME]"
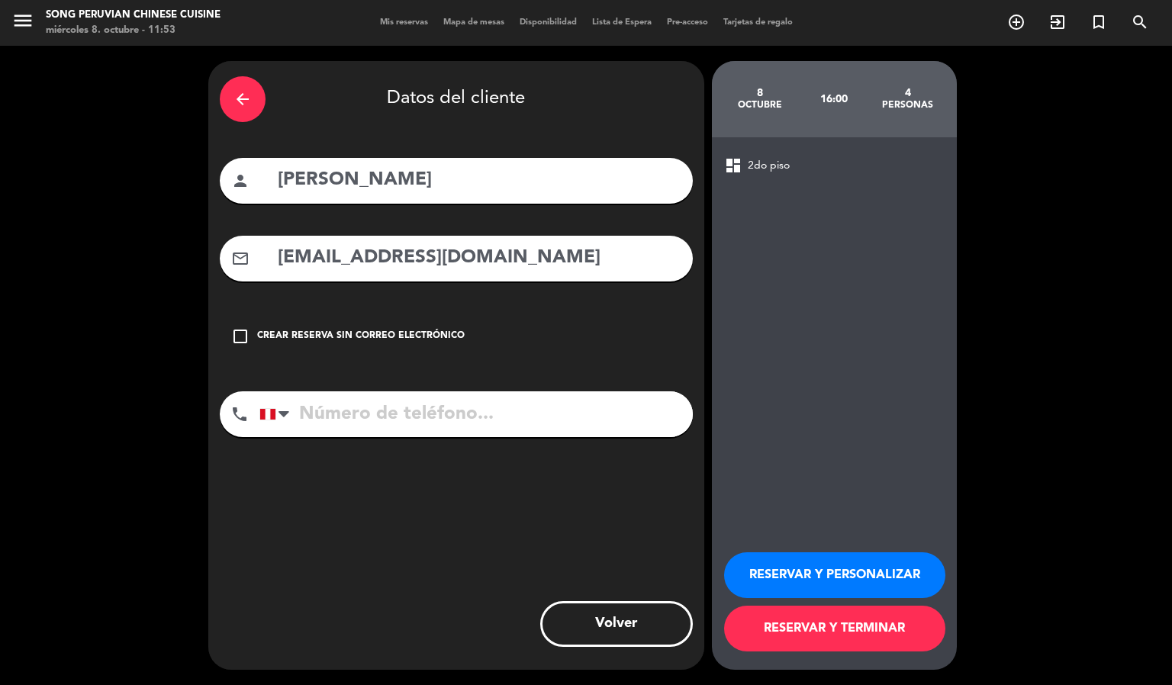
type input "[EMAIL_ADDRESS][DOMAIN_NAME]"
click at [456, 408] on input "tel" at bounding box center [477, 415] width 434 height 46
type input "997109269"
click at [827, 637] on button "RESERVAR Y TERMINAR" at bounding box center [834, 629] width 221 height 46
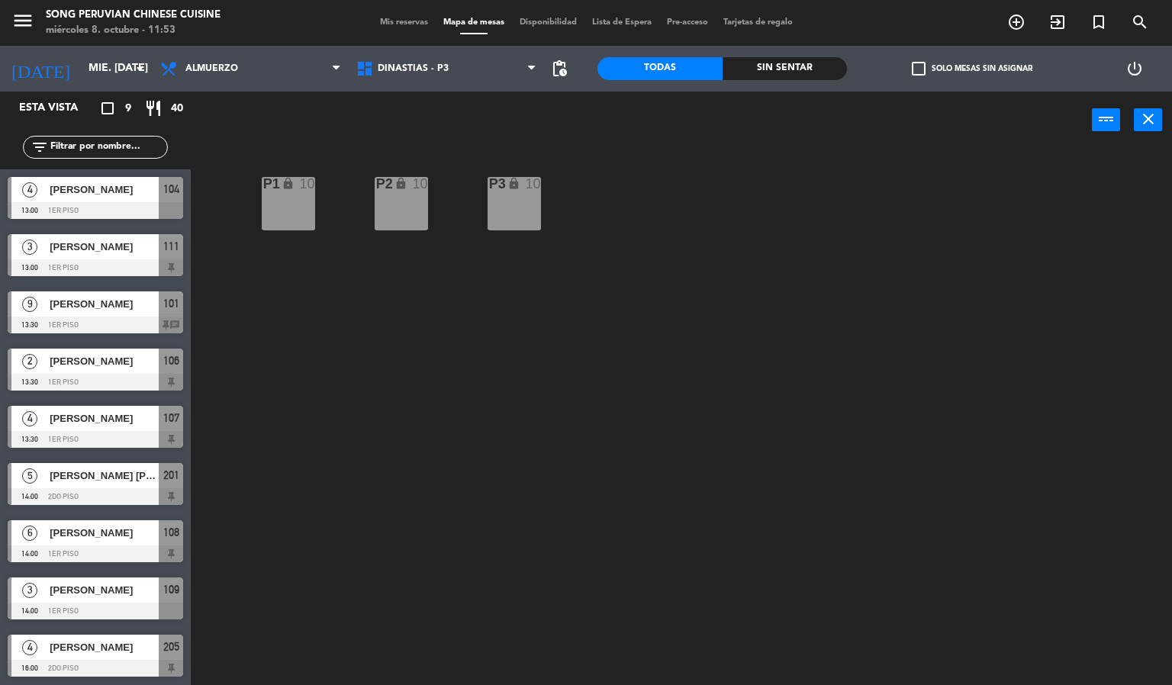
click at [90, 657] on div "[PERSON_NAME]" at bounding box center [103, 647] width 111 height 25
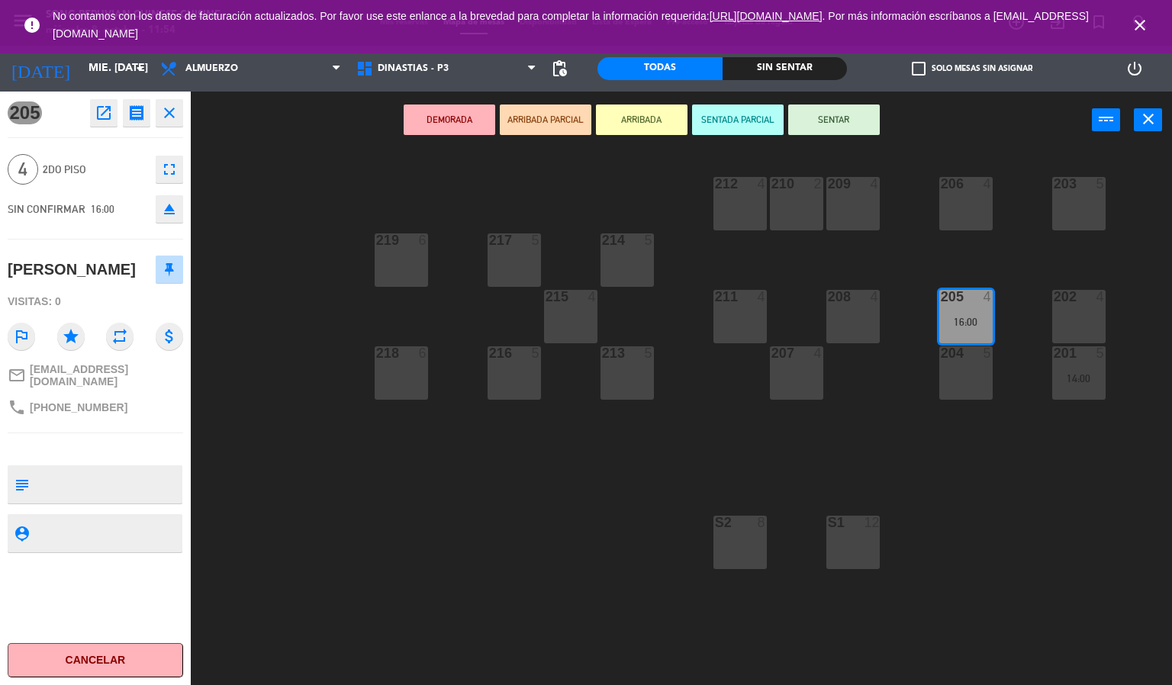
click at [95, 458] on div "205 open_in_new receipt 4:00 PM mié., [DATE] 4 personas [PERSON_NAME] Mesa 205 …" at bounding box center [95, 389] width 191 height 594
click at [102, 470] on textarea at bounding box center [108, 485] width 146 height 32
click at [79, 594] on div "205 open_in_new receipt 4:00 PM mié., [DATE] 4 personas [PERSON_NAME] Mesa 205 …" at bounding box center [95, 389] width 191 height 594
click at [1143, 26] on icon "close" at bounding box center [1140, 25] width 18 height 18
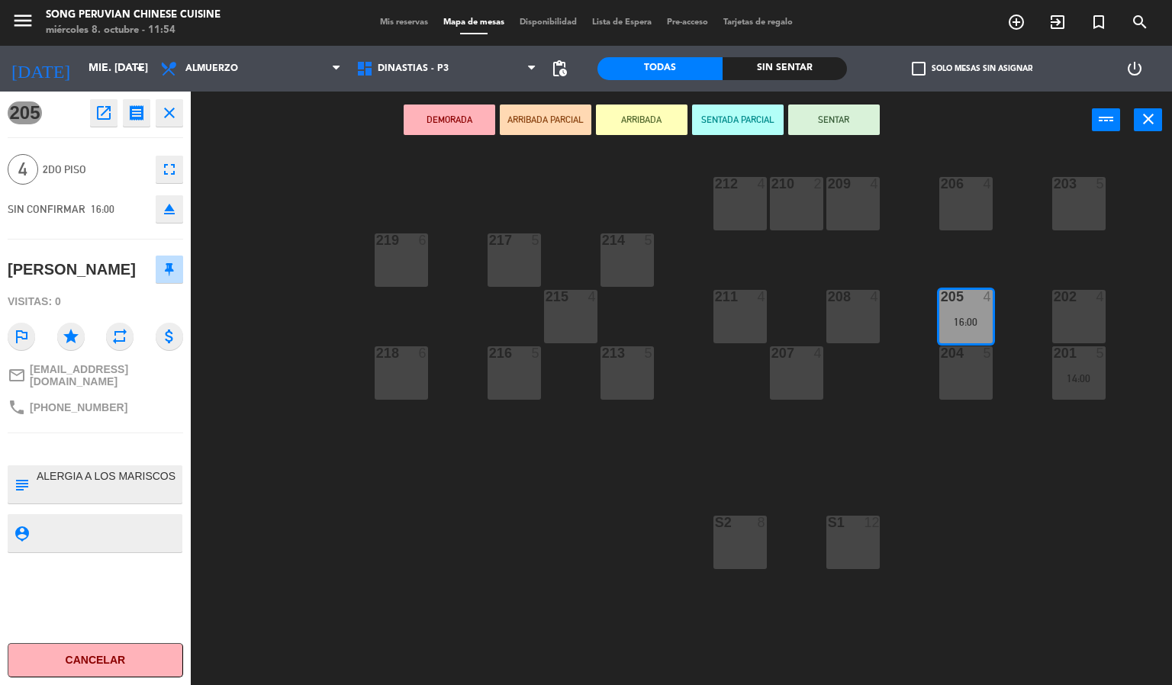
click at [113, 605] on div "205 open_in_new receipt 4:00 PM mié., [DATE] 4 personas [PERSON_NAME] Mesa 205 …" at bounding box center [95, 389] width 191 height 594
click at [177, 469] on textarea at bounding box center [108, 485] width 146 height 32
type textarea "ALERGIA A LOS MARISCOS 4A - 1B"
click at [96, 578] on div "205 open_in_new receipt 4:00 PM mié., [DATE] 4 personas [PERSON_NAME] Mesa 205 …" at bounding box center [95, 389] width 191 height 594
click at [447, 470] on div "203 5 206 4 210 2 212 4 209 4 214 5 217 5 219 6 202 4 205 4 16:00 208 4 211 4 2…" at bounding box center [687, 418] width 970 height 537
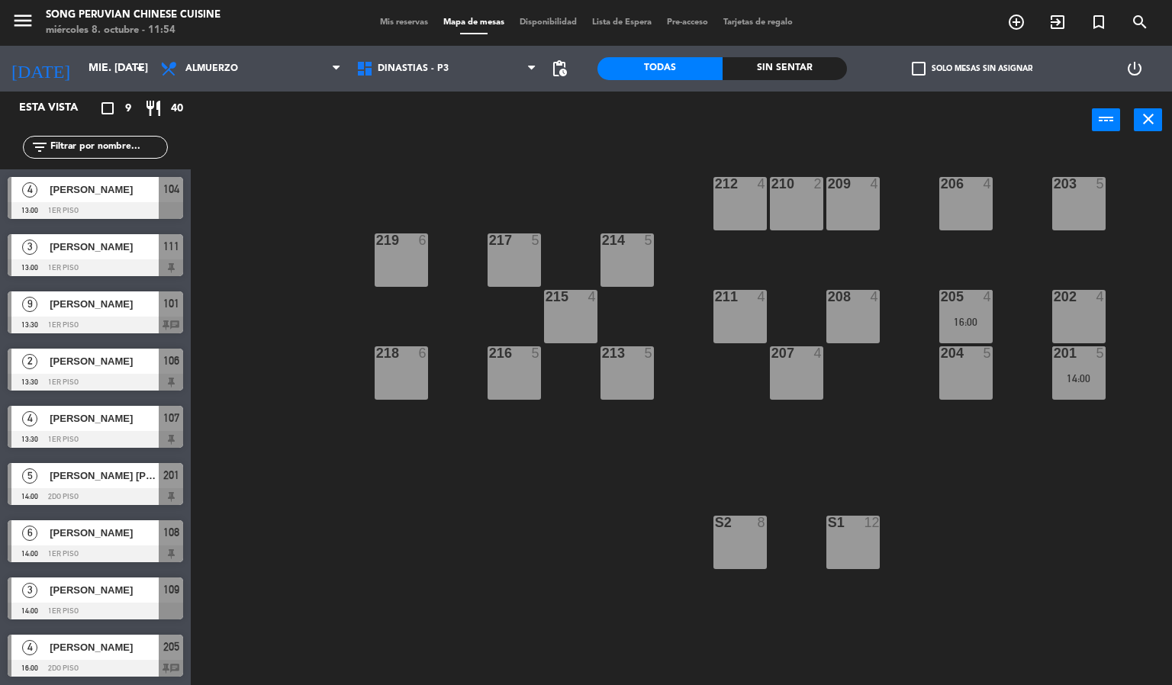
scroll to position [1, 0]
click at [951, 305] on div "205 4 16:00" at bounding box center [966, 316] width 53 height 53
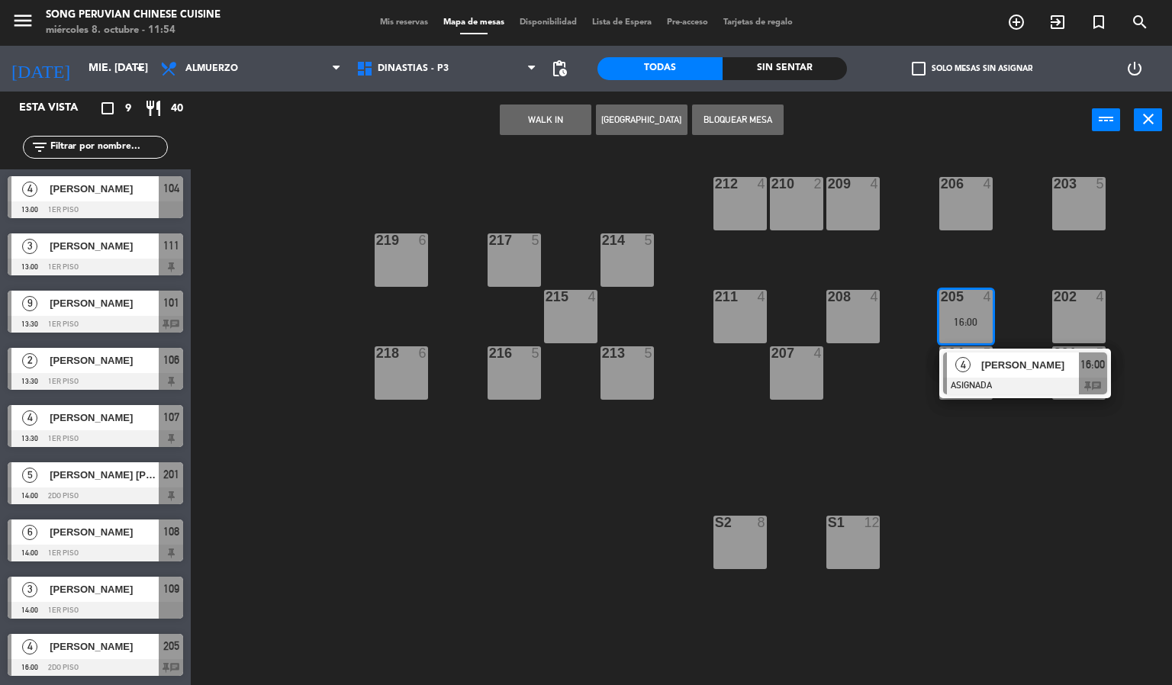
click at [974, 349] on div "4 [PERSON_NAME] ASIGNADA 16:00 chat" at bounding box center [1026, 374] width 172 height 50
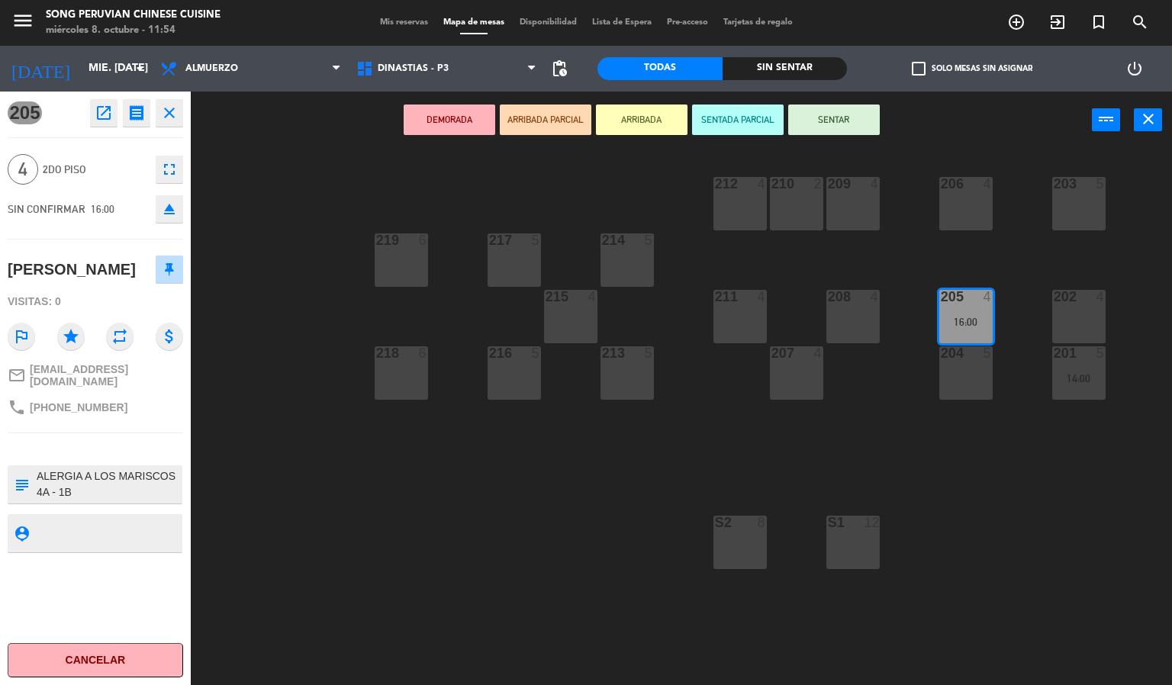
click at [406, 502] on div "203 5 206 4 210 2 212 4 209 4 214 5 217 5 219 6 202 4 205 4 16:00 208 4 211 4 2…" at bounding box center [687, 418] width 970 height 537
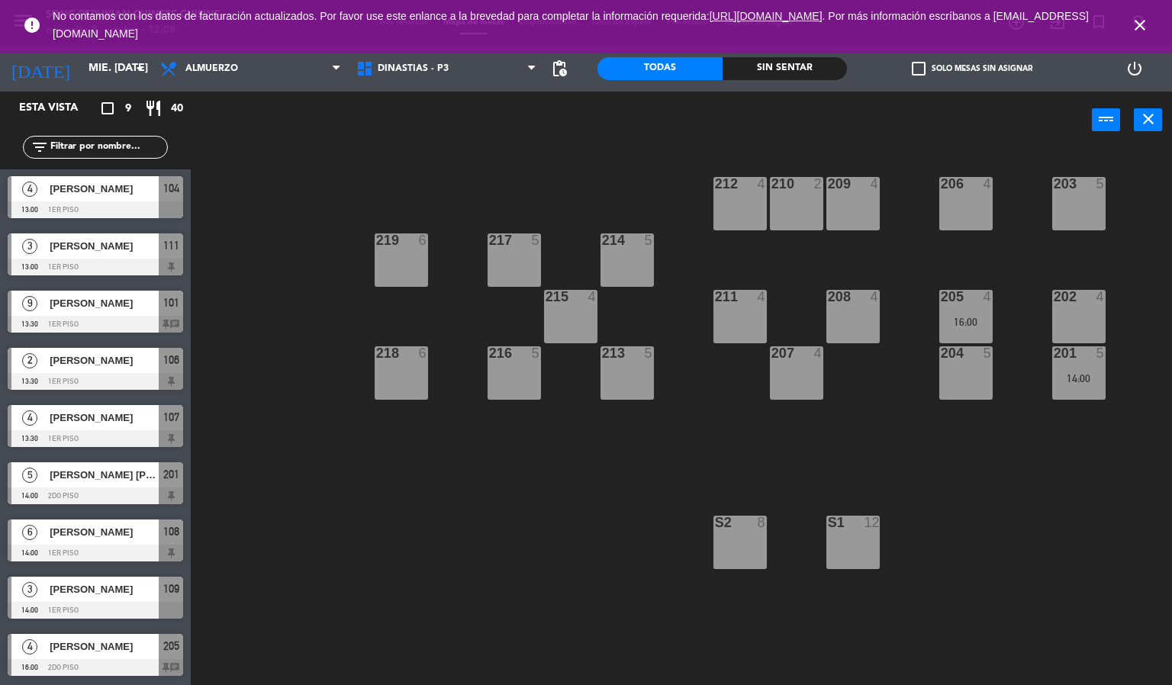
click at [1143, 33] on icon "close" at bounding box center [1140, 25] width 18 height 18
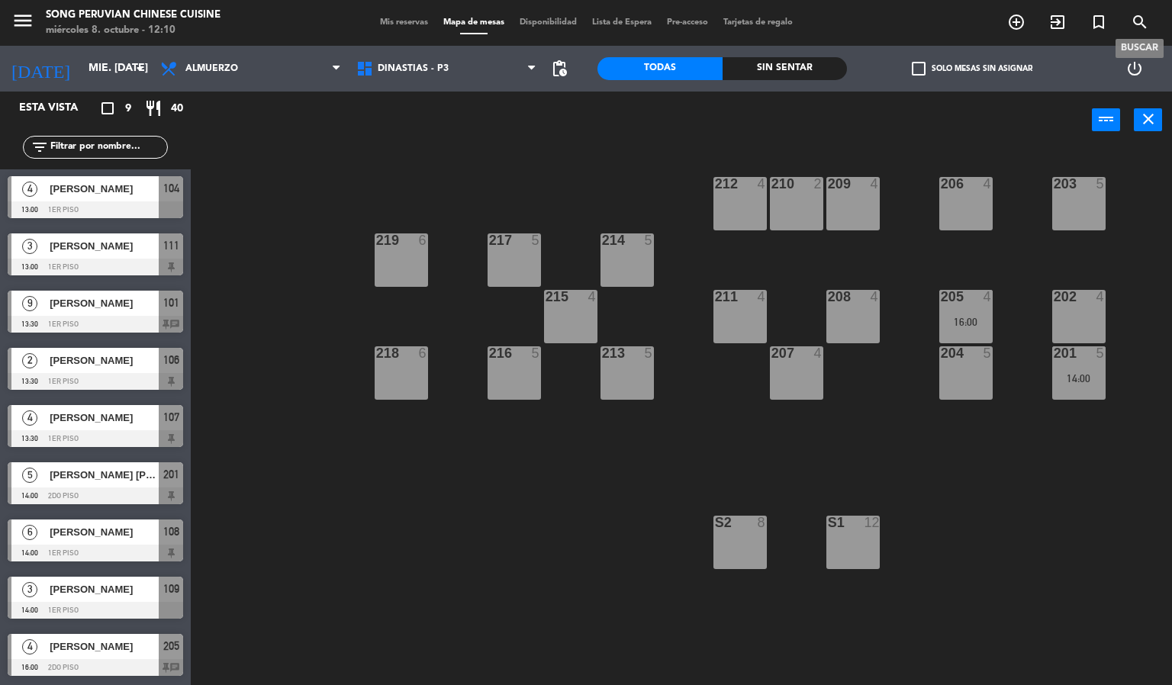
click at [1143, 27] on icon "search" at bounding box center [1140, 22] width 18 height 18
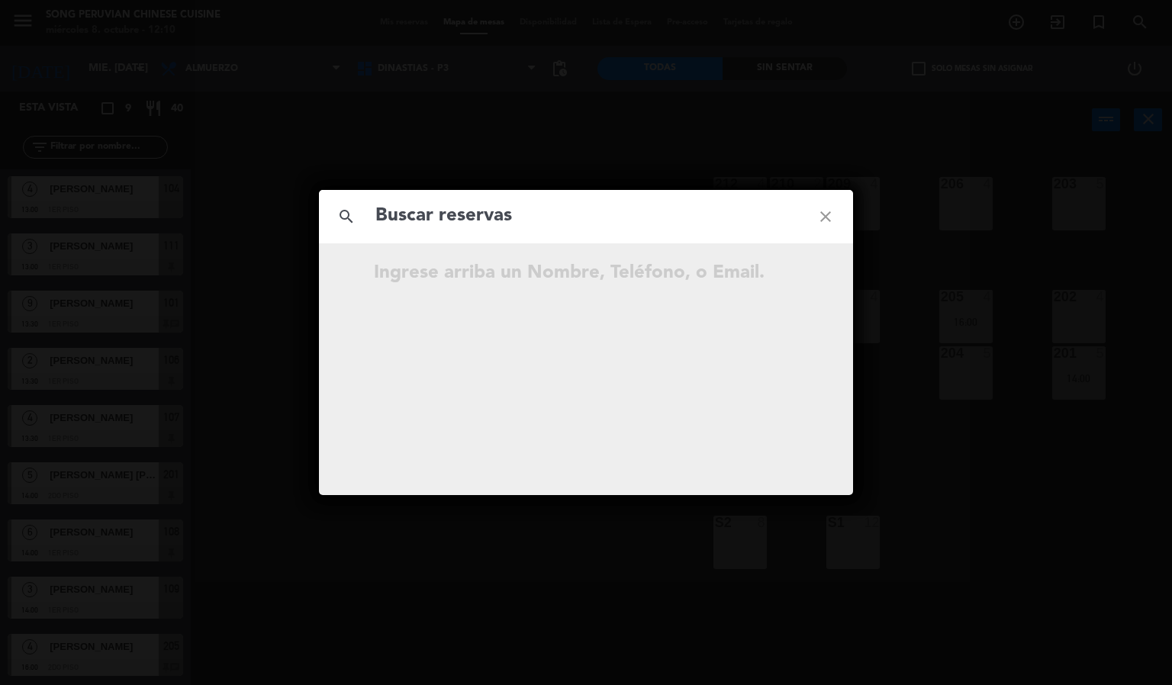
click at [838, 223] on icon "close" at bounding box center [825, 216] width 55 height 55
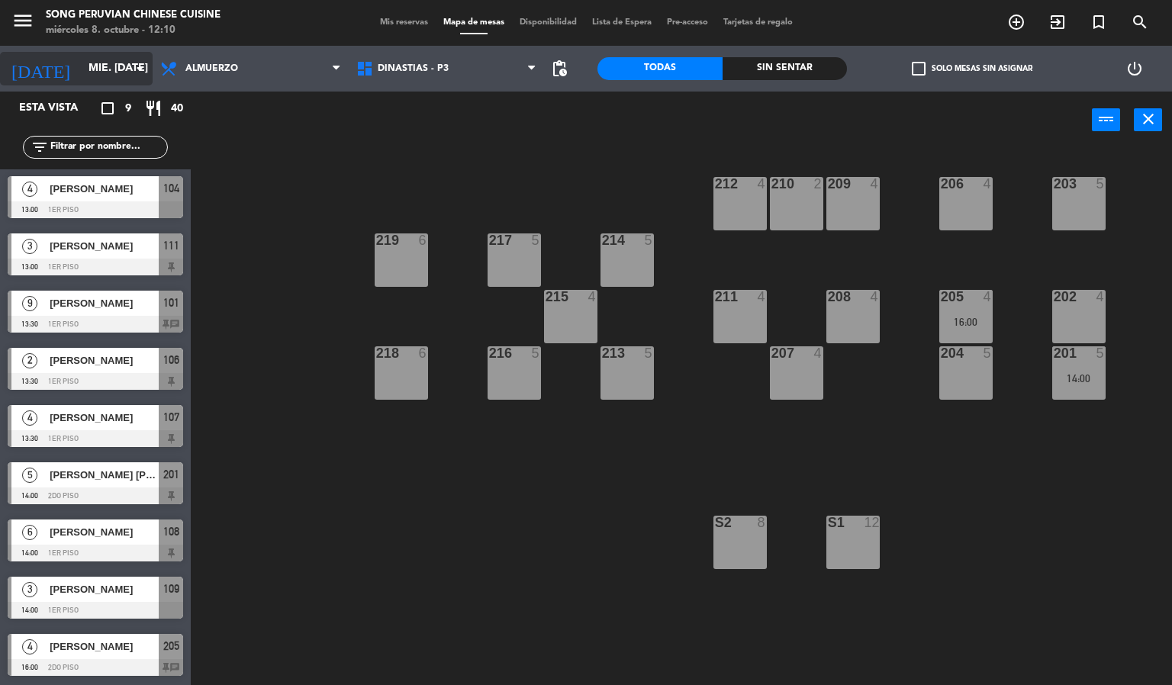
click at [81, 74] on input "mié. [DATE]" at bounding box center [153, 68] width 145 height 27
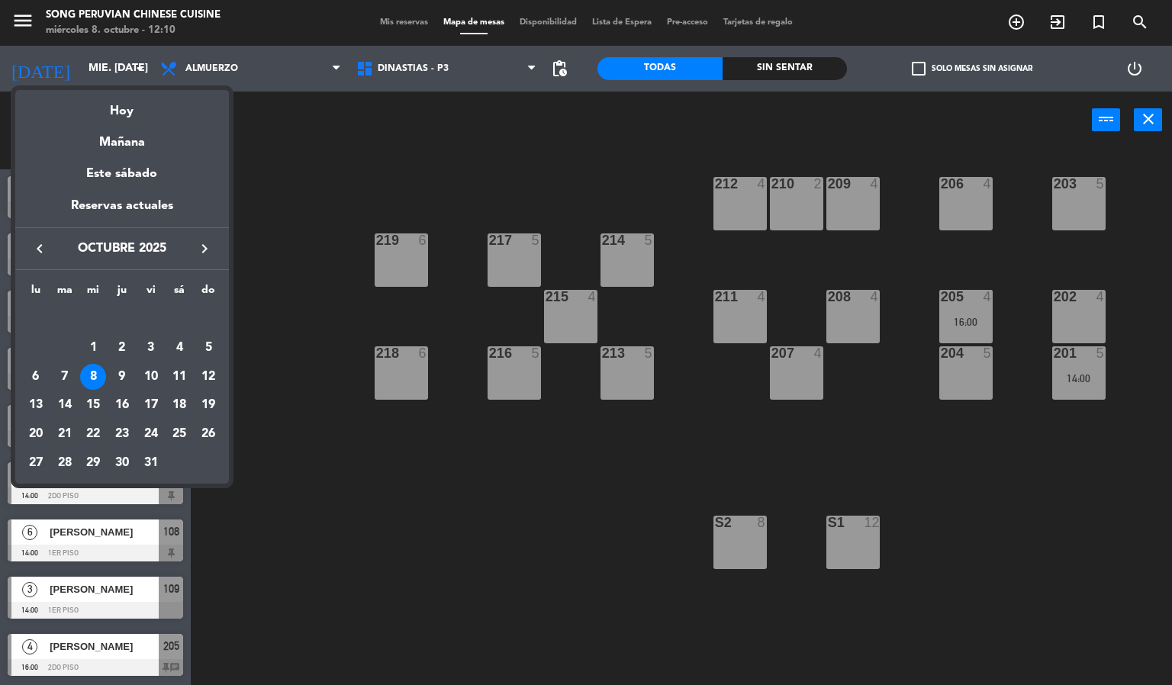
drag, startPoint x: 121, startPoint y: 111, endPoint x: 142, endPoint y: 105, distance: 21.3
click at [122, 111] on div "Hoy" at bounding box center [122, 105] width 214 height 31
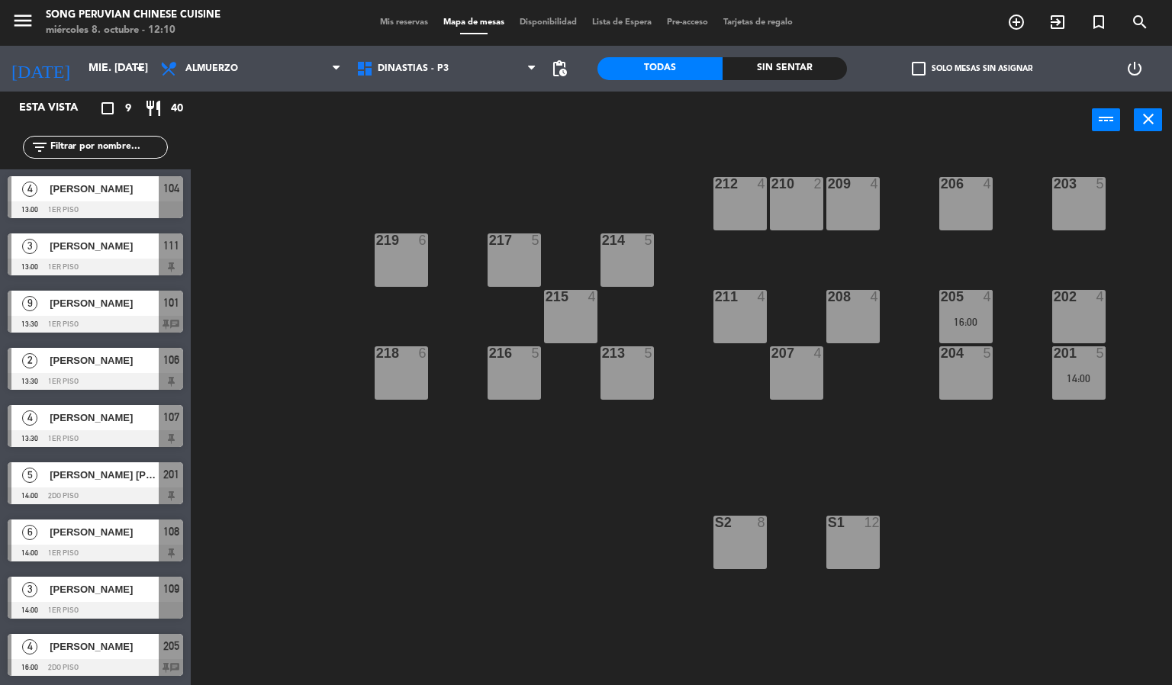
click at [395, 21] on span "Mis reservas" at bounding box center [403, 22] width 63 height 8
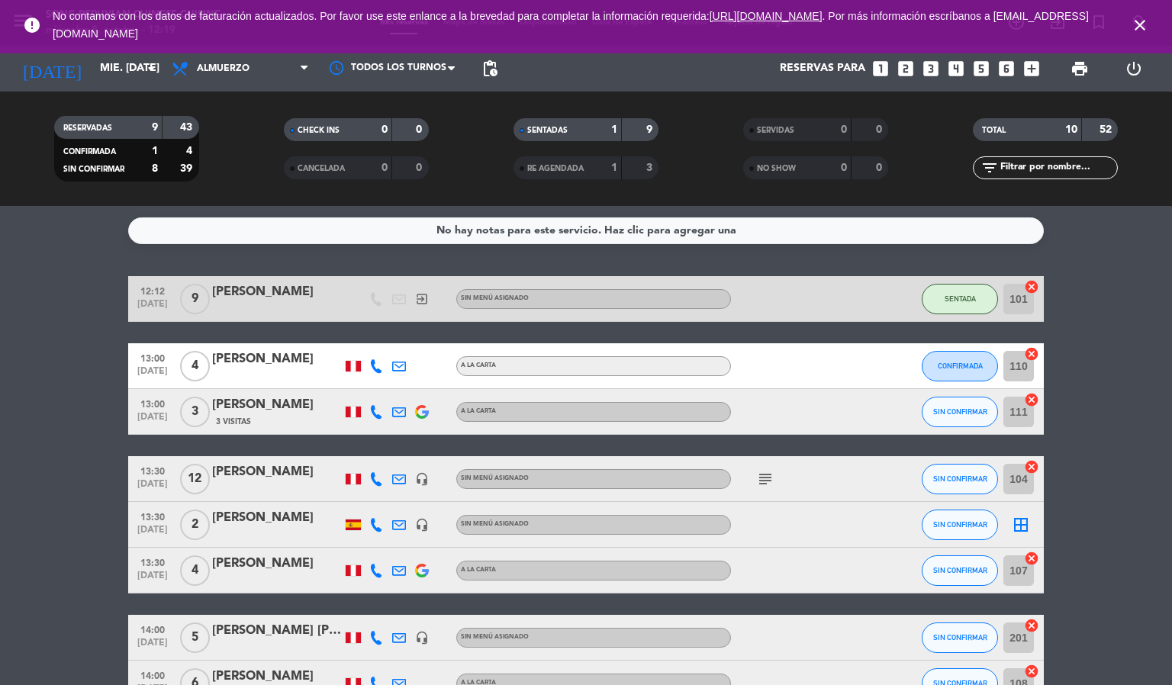
click at [1145, 26] on icon "close" at bounding box center [1140, 25] width 18 height 18
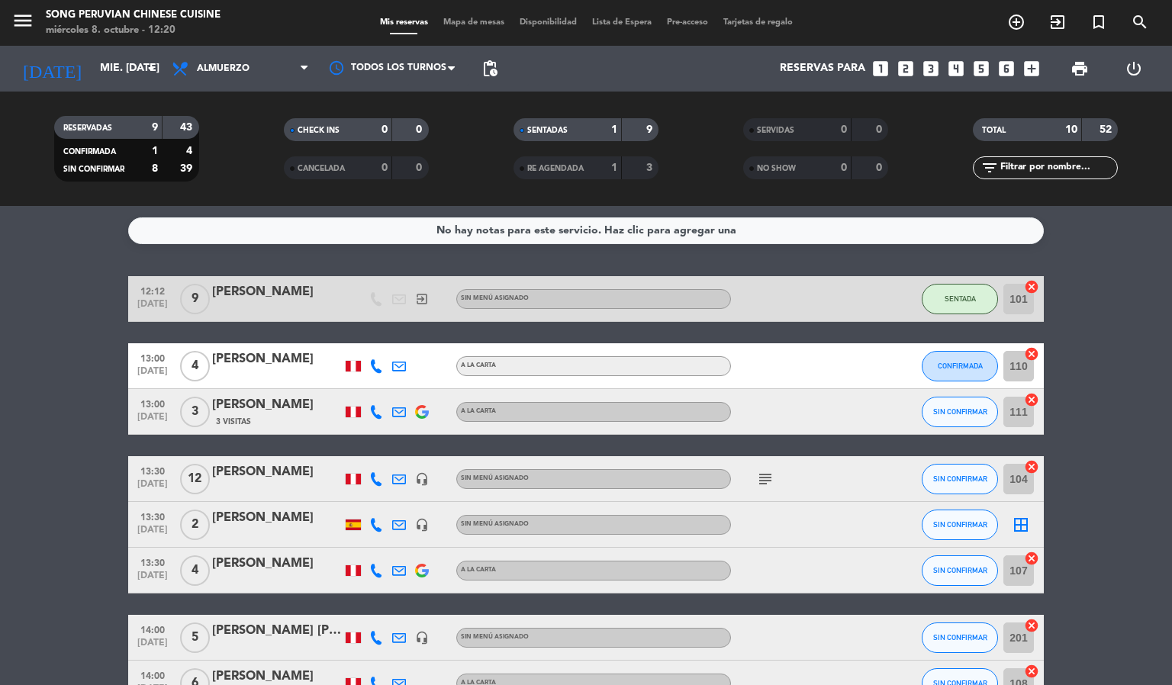
click at [1093, 553] on bookings-row "12:12 [DATE] 9 [PERSON_NAME] exit_to_app Sin menú asignado SENTADA 101 cancel 1…" at bounding box center [586, 547] width 1172 height 543
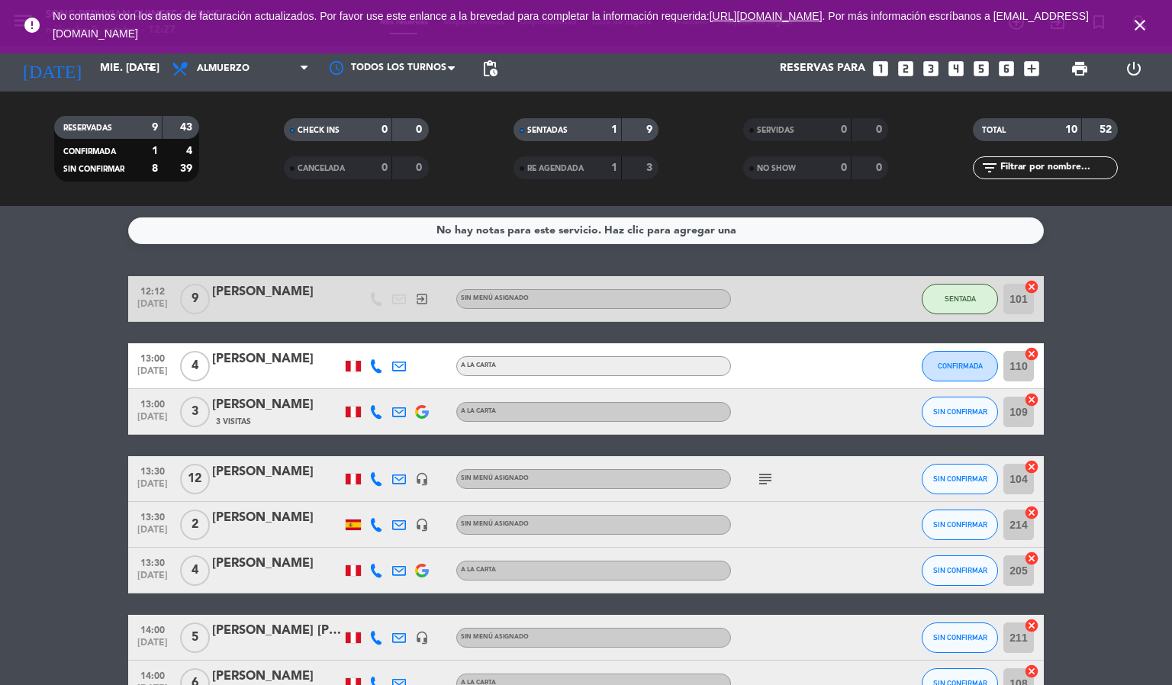
click at [1137, 25] on icon "close" at bounding box center [1140, 25] width 18 height 18
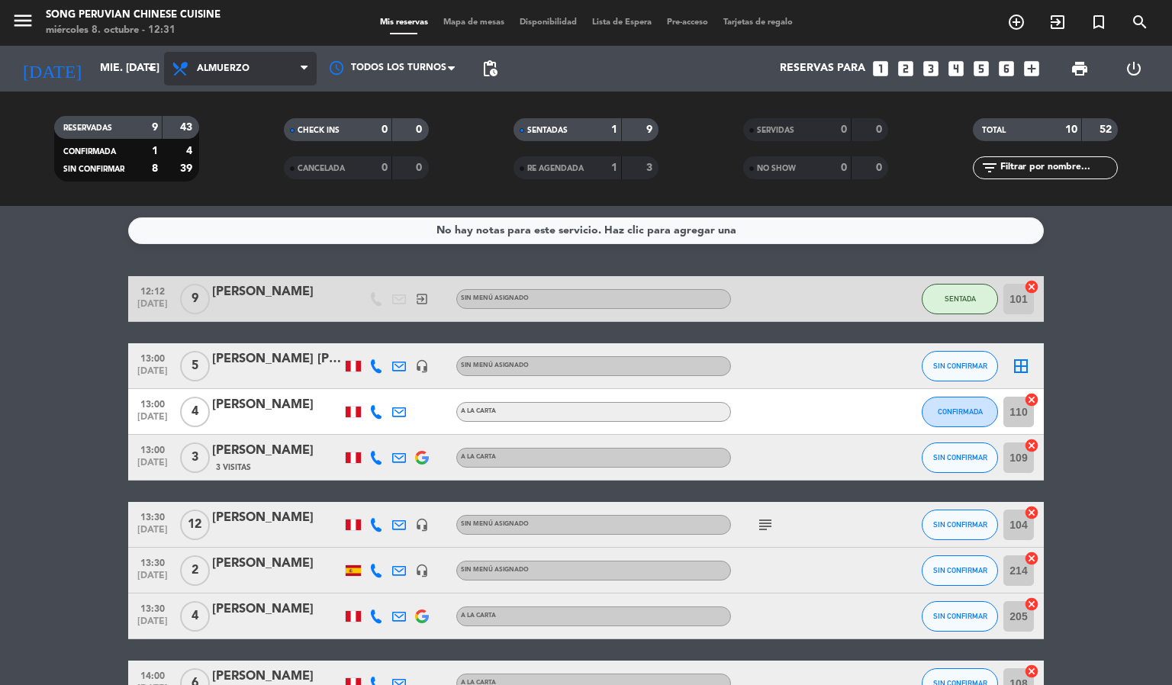
click at [247, 60] on span "Almuerzo" at bounding box center [240, 69] width 153 height 34
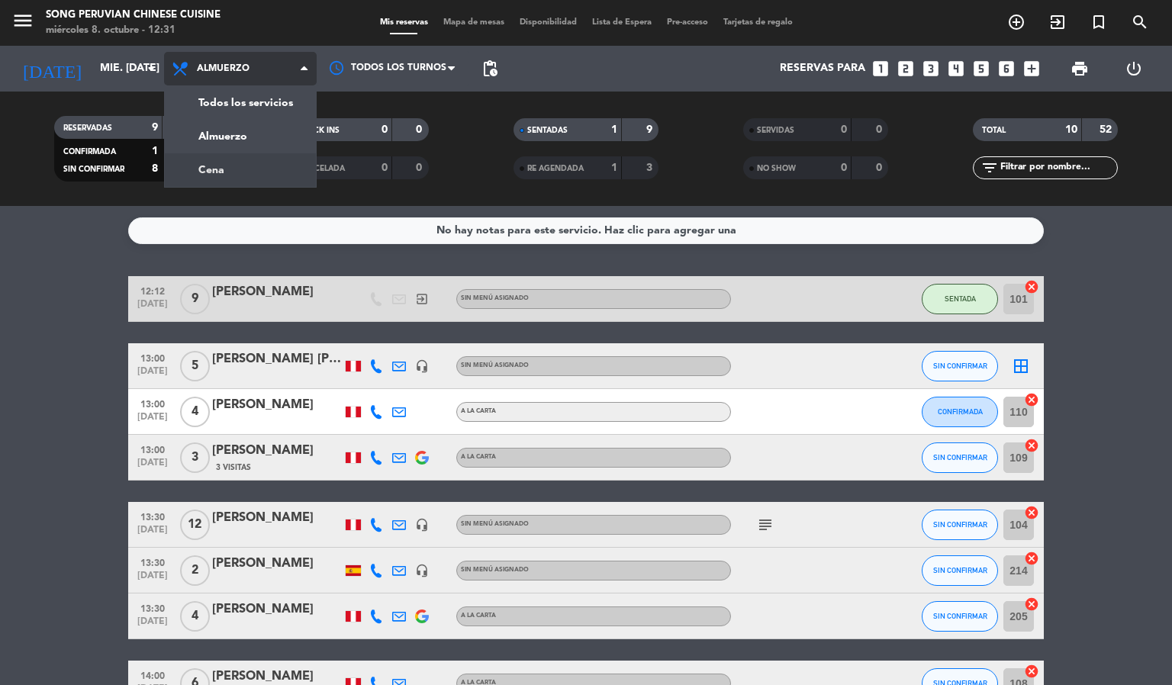
click at [260, 163] on div "menu Song Peruvian Chinese Cuisine miércoles 8. octubre - 12:31 Mis reservas Ma…" at bounding box center [586, 103] width 1172 height 206
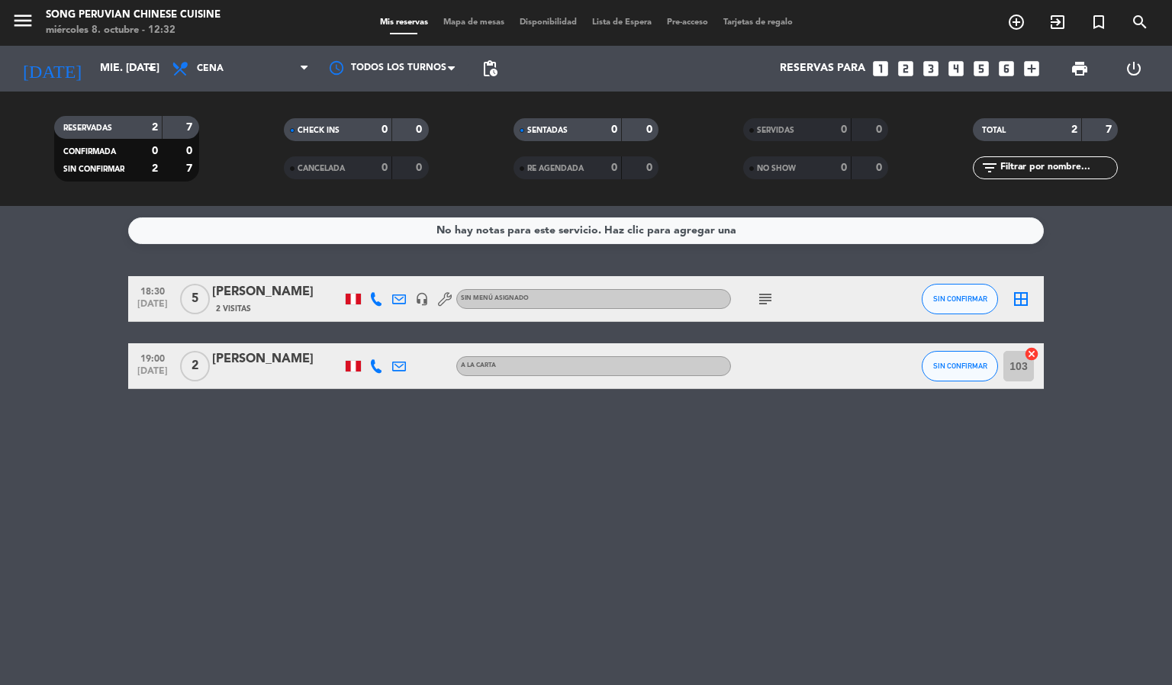
click at [772, 300] on icon "subject" at bounding box center [765, 299] width 18 height 18
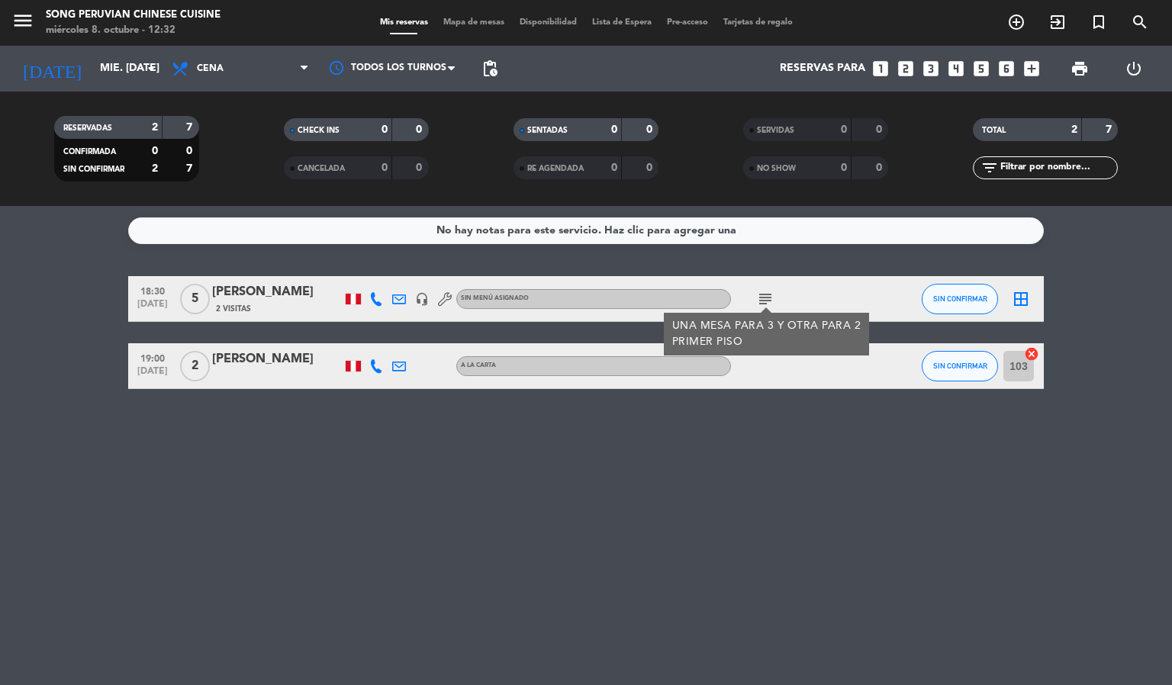
click at [1129, 353] on bookings-row "18:30 [DATE] 5 [PERSON_NAME] 2 Visitas headset_mic Sin menú asignado subject UN…" at bounding box center [586, 332] width 1172 height 113
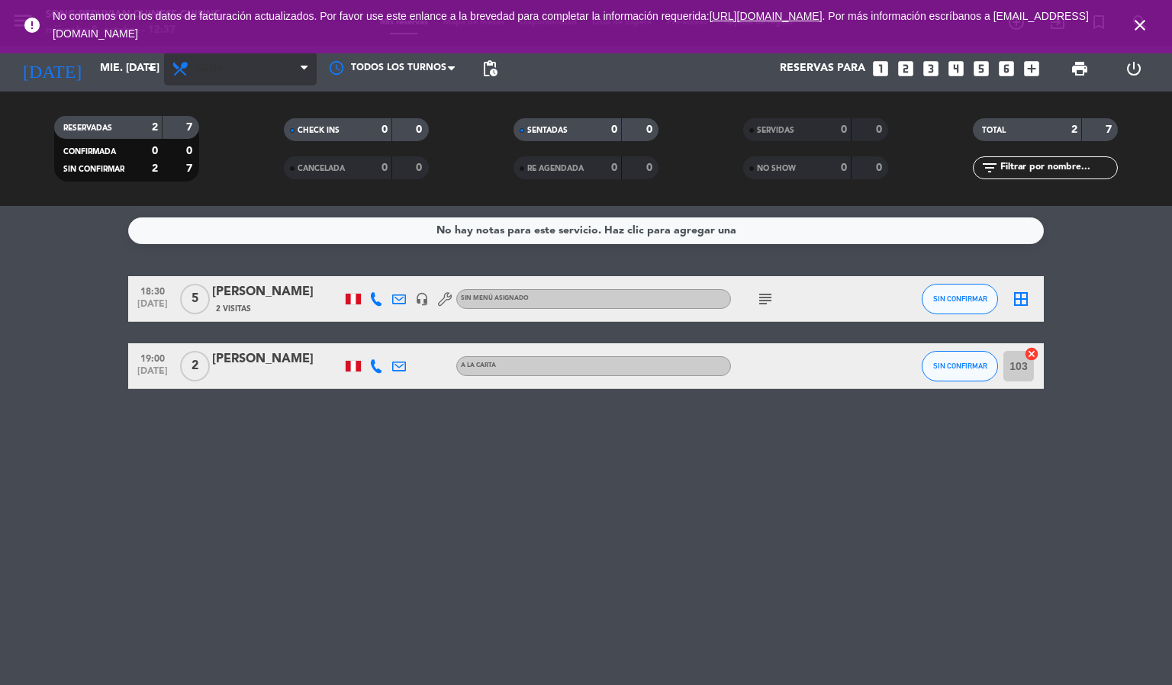
click at [262, 81] on span "Cena" at bounding box center [240, 69] width 153 height 34
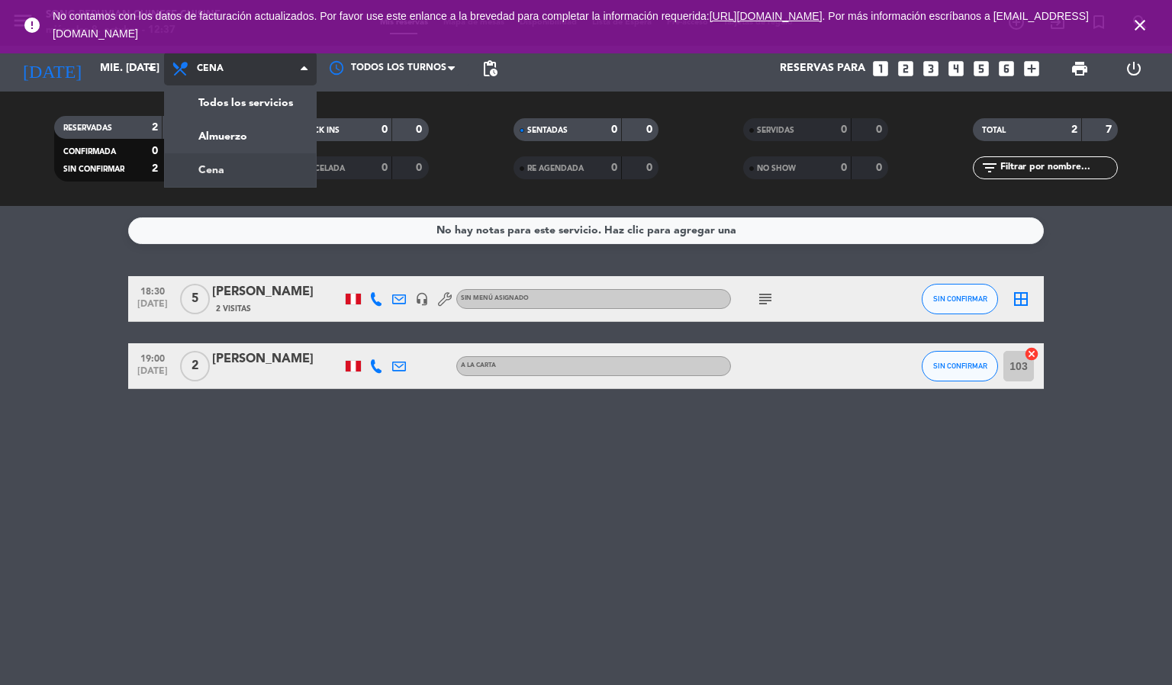
click at [260, 129] on div "menu Song Peruvian Chinese Cuisine miércoles 8. octubre - 12:37 Mis reservas Ma…" at bounding box center [586, 103] width 1172 height 206
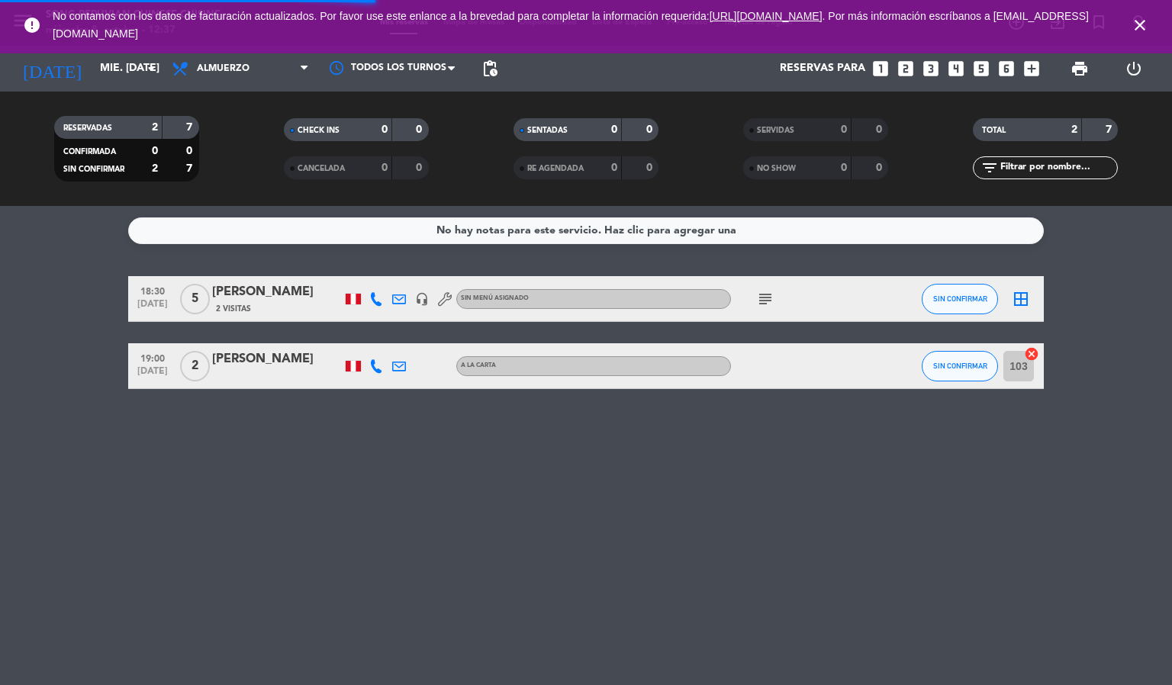
click at [1137, 26] on icon "close" at bounding box center [1140, 25] width 18 height 18
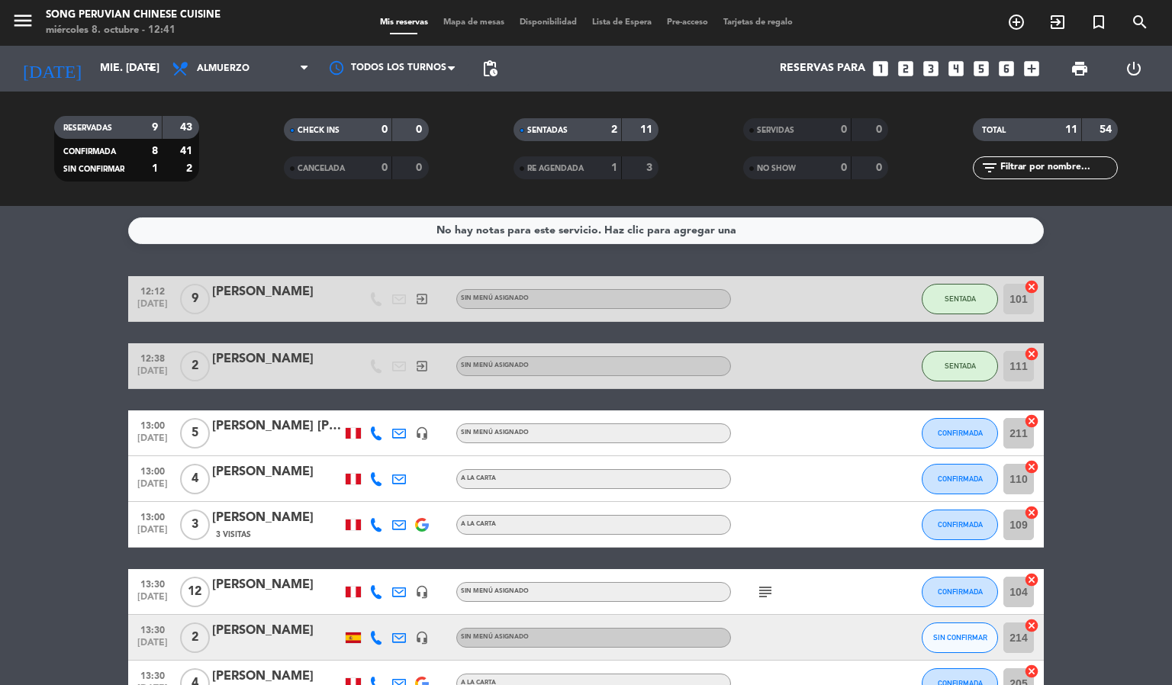
click at [1104, 342] on bookings-row "12:12 [DATE] 9 [PERSON_NAME] exit_to_app Sin menú asignado SENTADA 101 cancel 1…" at bounding box center [586, 581] width 1172 height 611
